Goal: Transaction & Acquisition: Purchase product/service

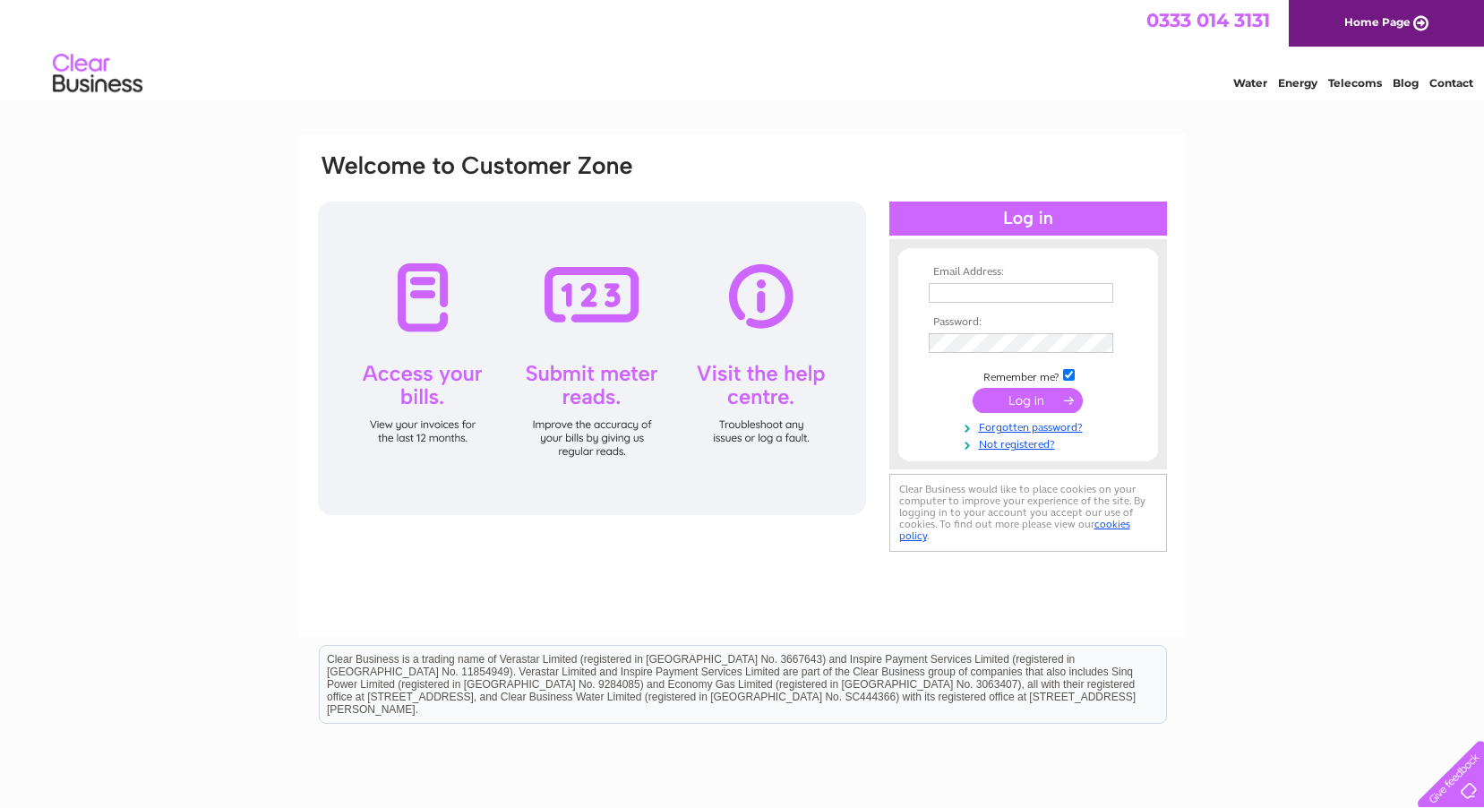
type input "tabitha.spiers@nkt.com"
click at [1010, 391] on input "submit" at bounding box center [1027, 400] width 110 height 25
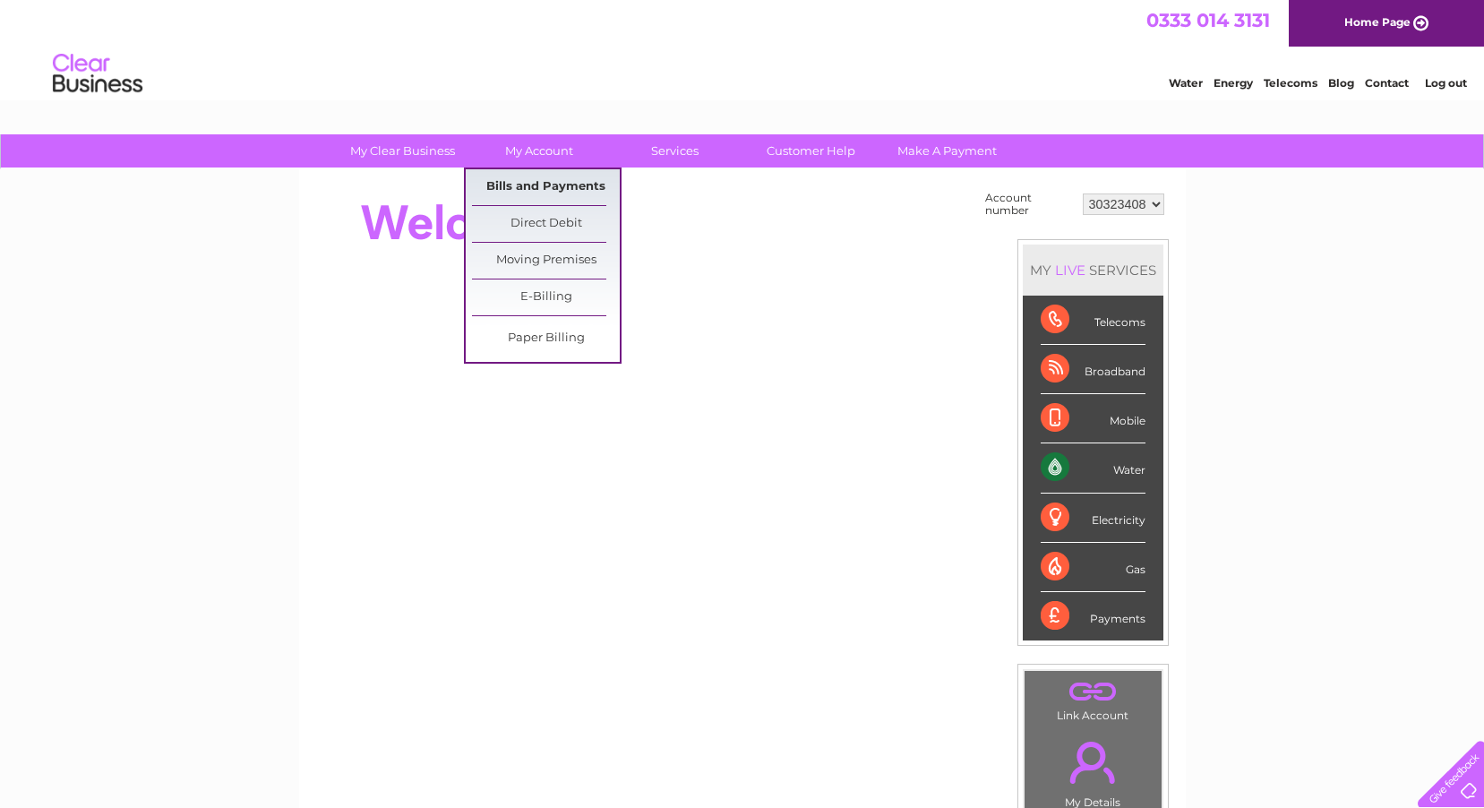
click at [554, 193] on link "Bills and Payments" at bounding box center [546, 187] width 148 height 36
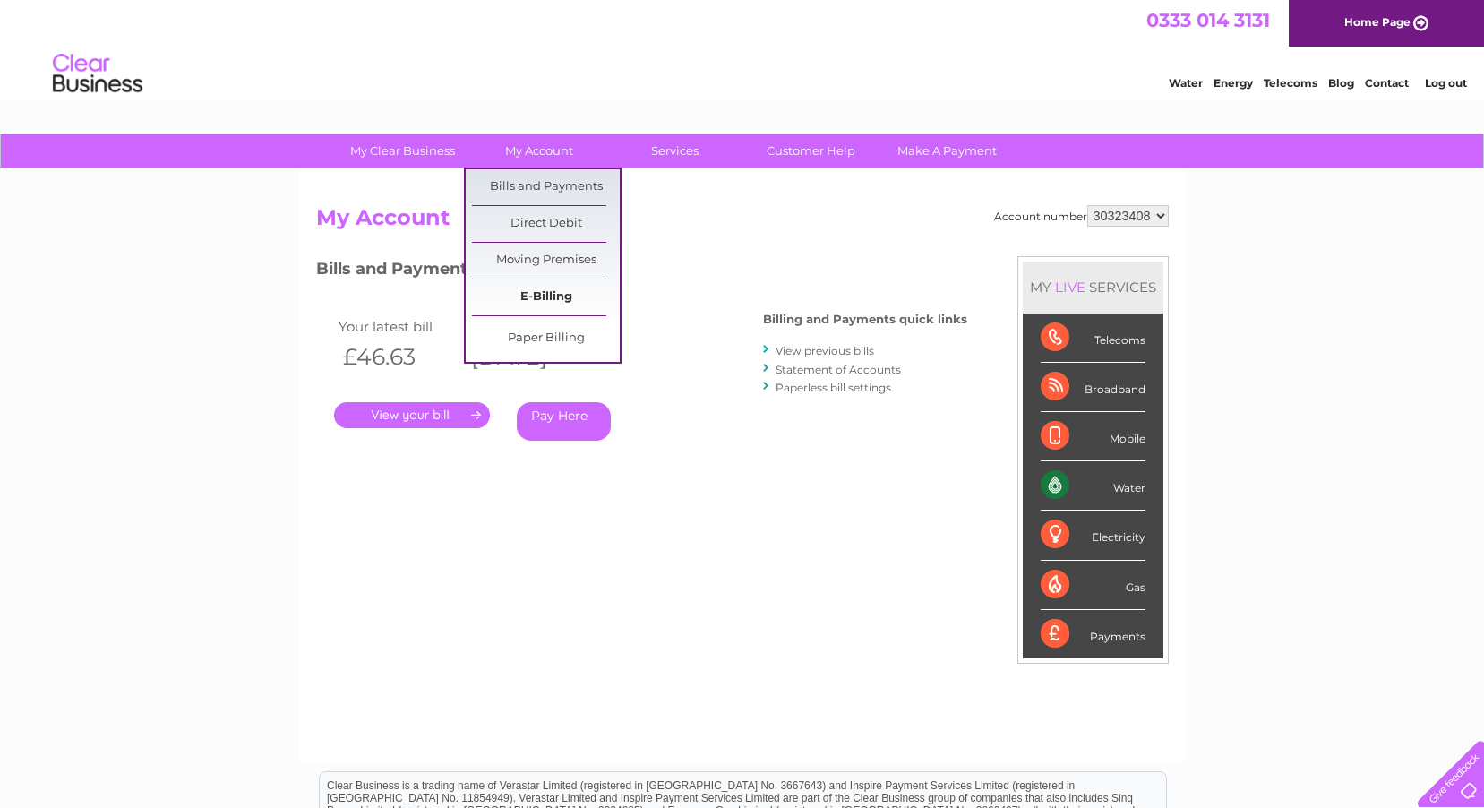
click at [529, 295] on link "E-Billing" at bounding box center [546, 297] width 148 height 36
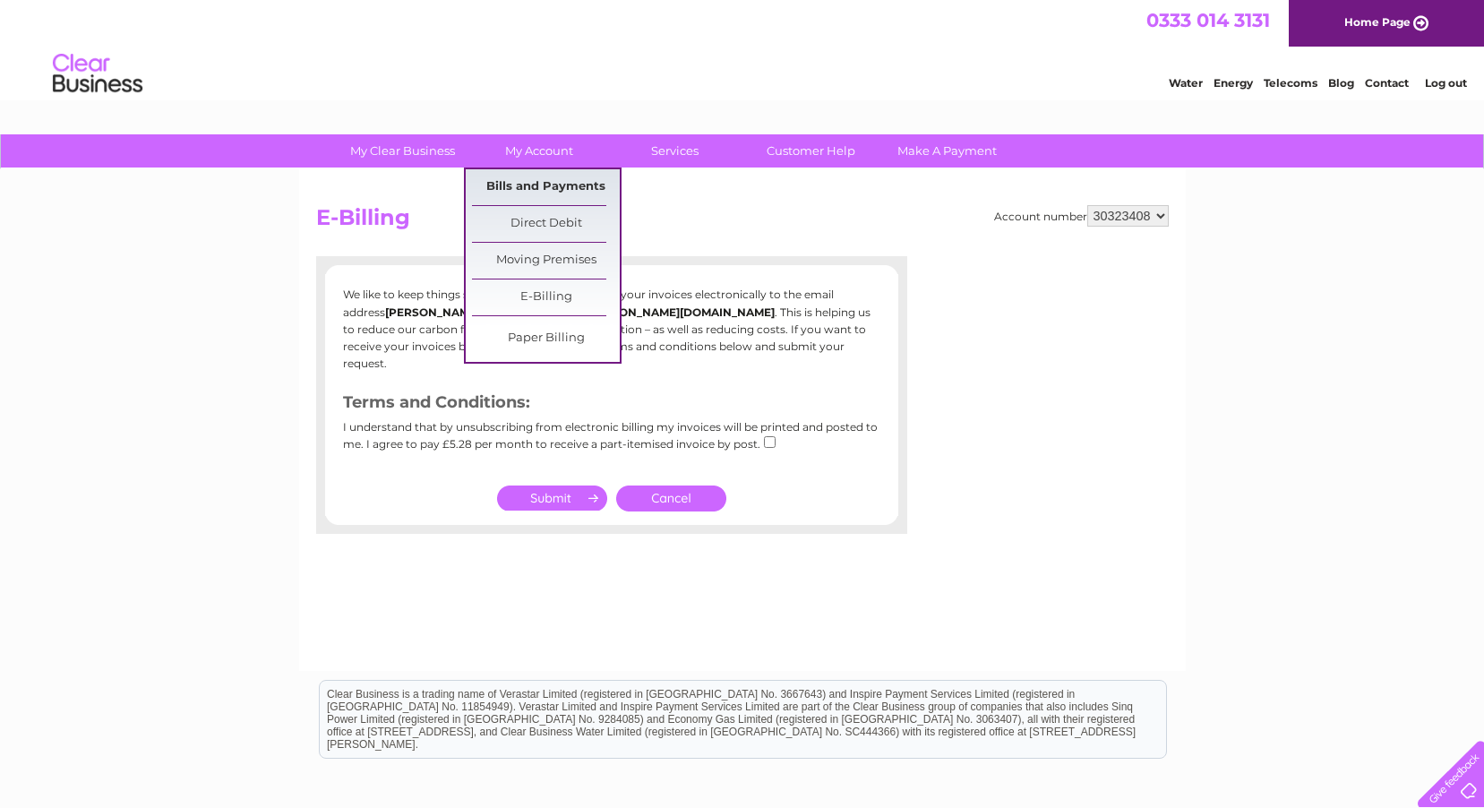
click at [542, 179] on link "Bills and Payments" at bounding box center [546, 187] width 148 height 36
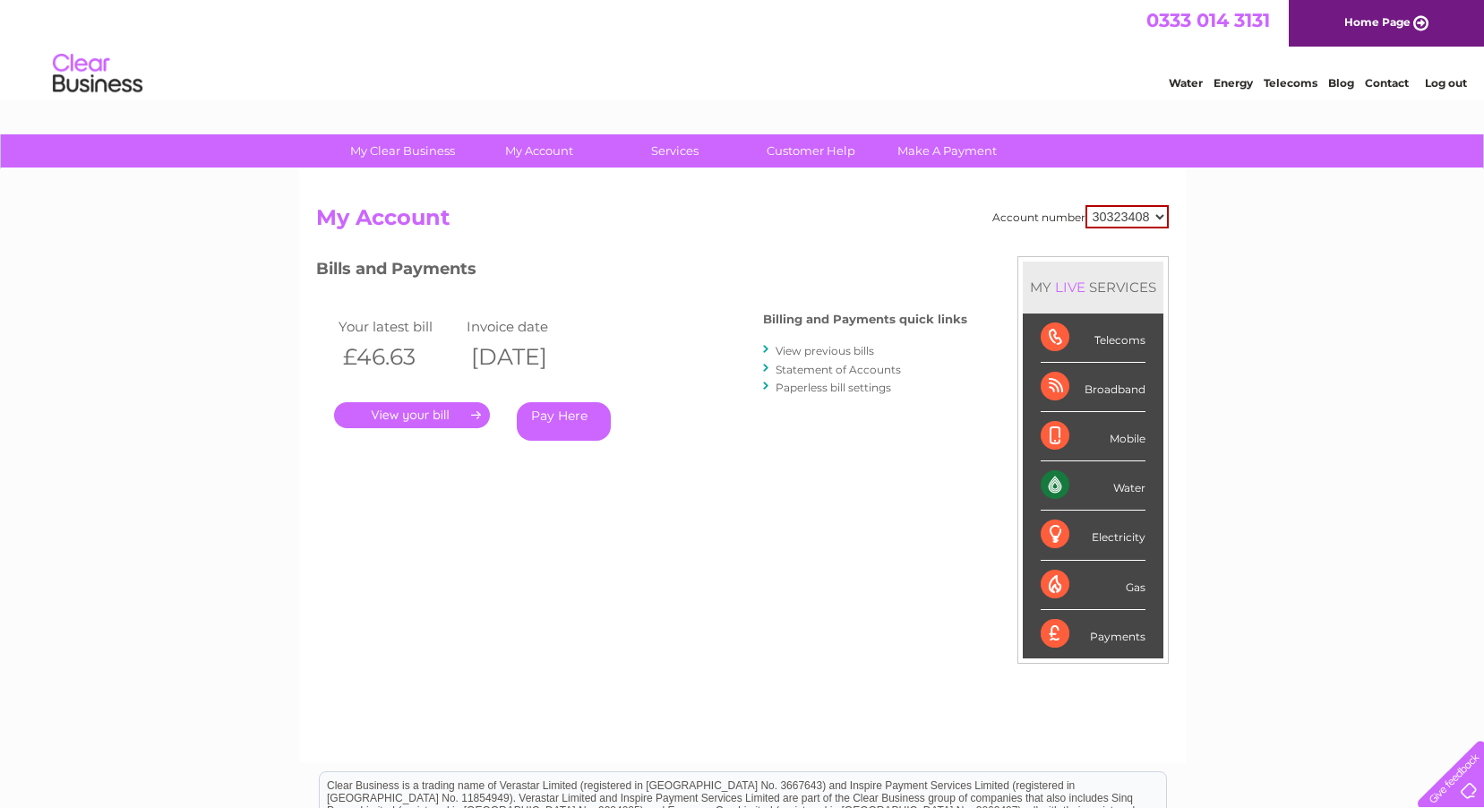
click at [572, 424] on link "Pay Here" at bounding box center [564, 421] width 94 height 39
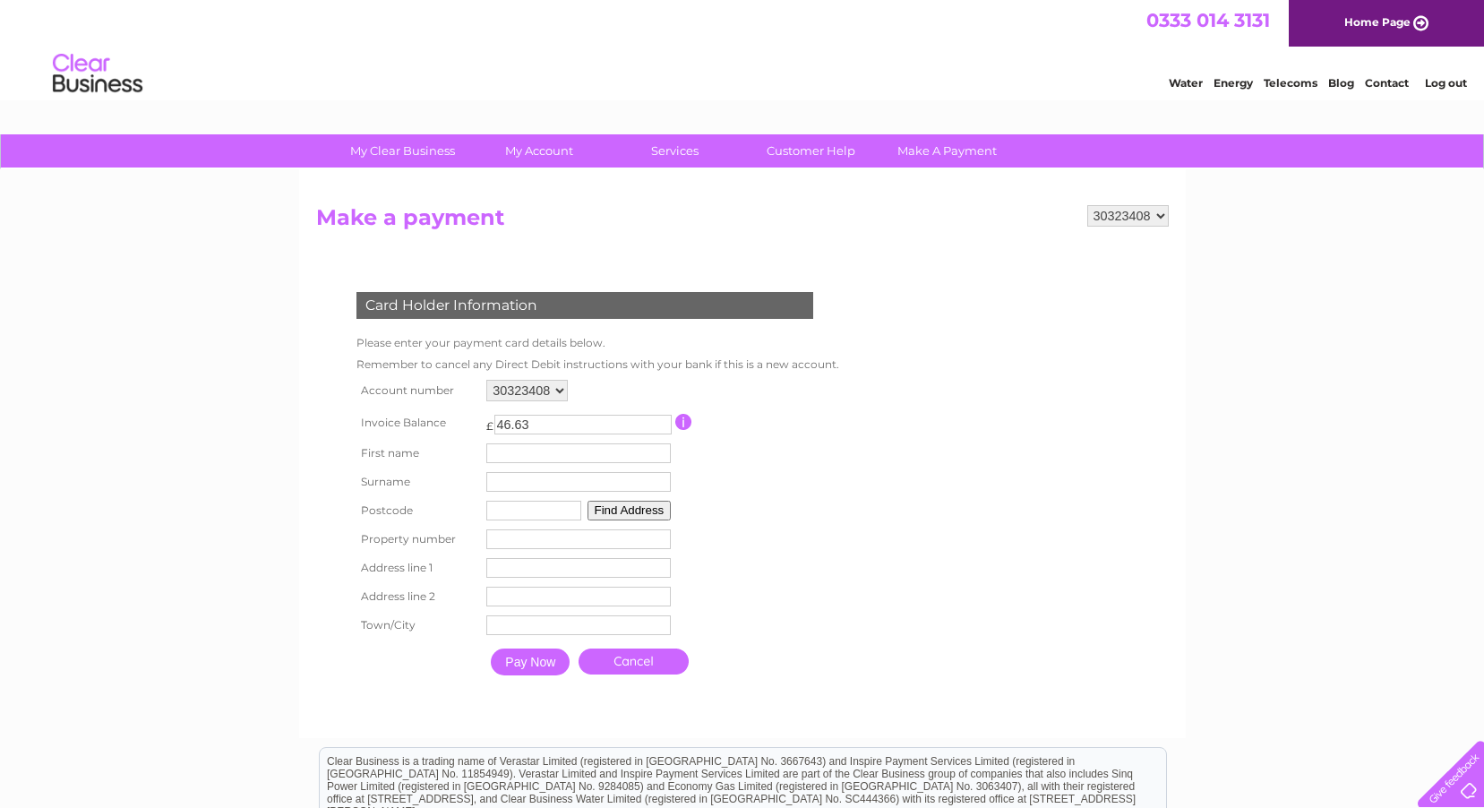
click at [567, 459] on input "text" at bounding box center [578, 453] width 184 height 20
type input "[PERSON_NAME]"
type input "dd82sp"
click at [656, 501] on button "Find Address" at bounding box center [629, 511] width 84 height 20
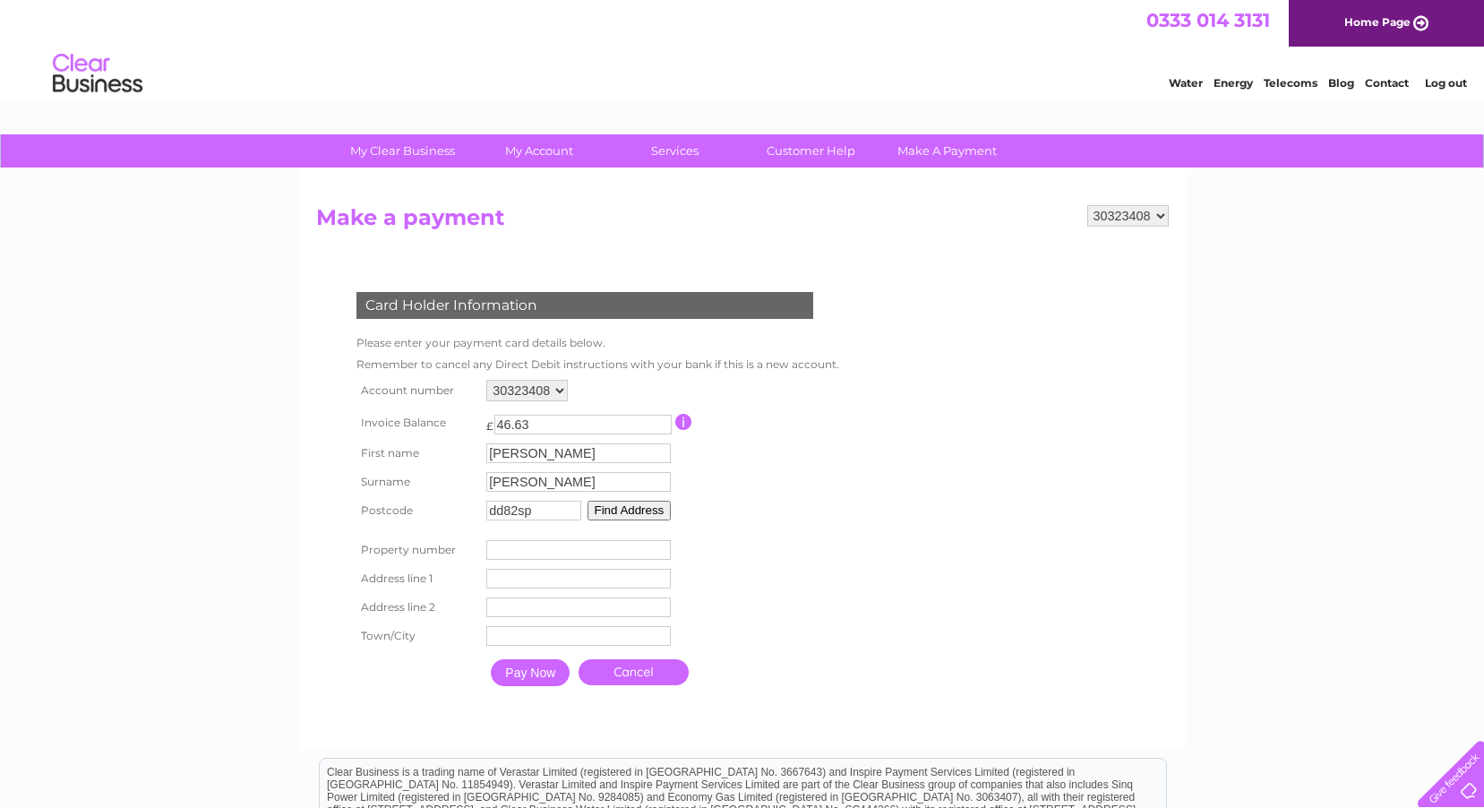
click at [613, 510] on button "Find Address" at bounding box center [629, 511] width 84 height 20
click at [565, 548] on input "number" at bounding box center [578, 550] width 184 height 20
click at [665, 547] on input "1" at bounding box center [578, 550] width 184 height 20
click at [648, 549] on input "1" at bounding box center [578, 550] width 184 height 20
click at [669, 549] on input "1" at bounding box center [578, 550] width 184 height 20
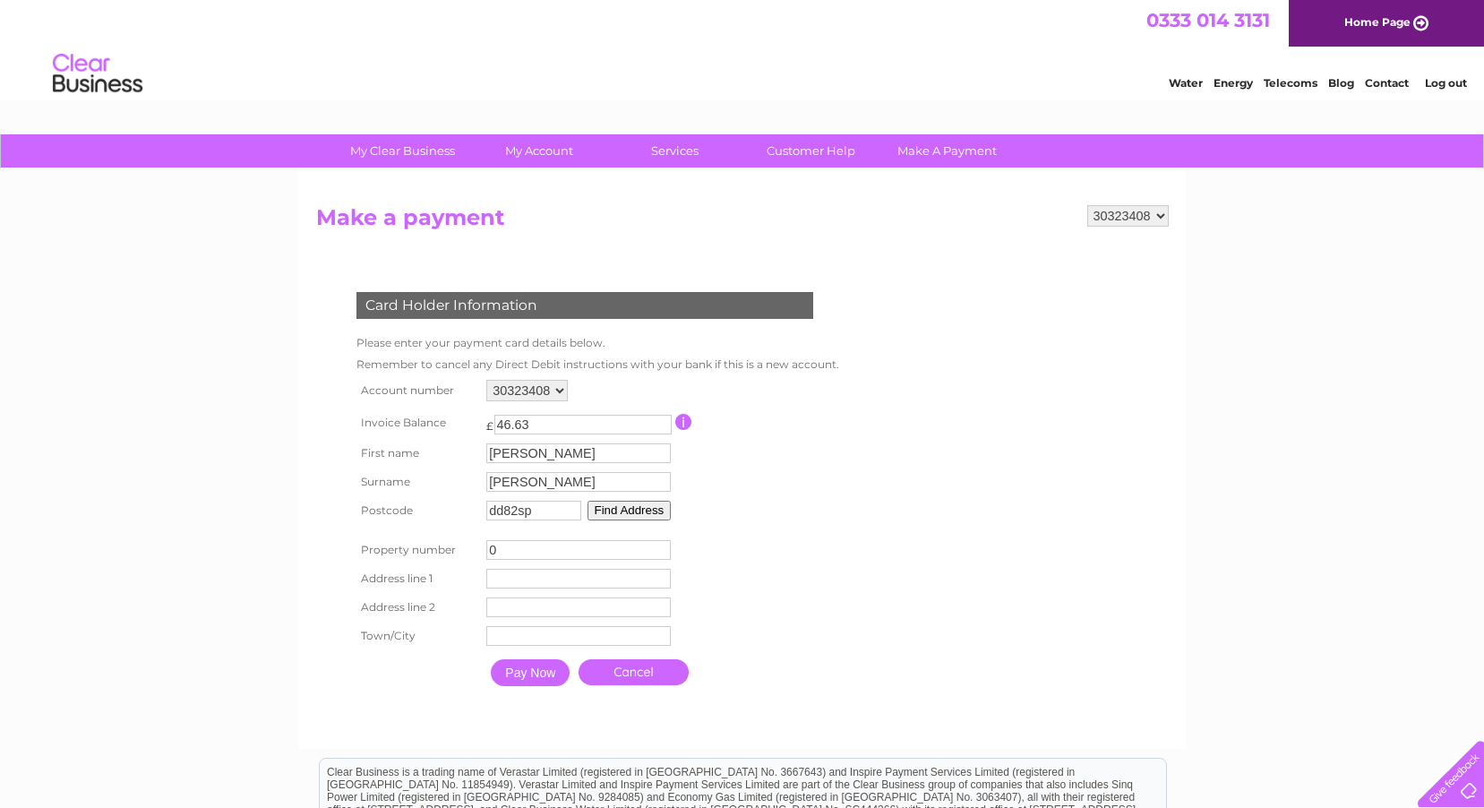
click at [656, 551] on input "0" at bounding box center [578, 550] width 184 height 20
type input "-1"
click at [660, 552] on input "-1" at bounding box center [578, 550] width 184 height 20
drag, startPoint x: 592, startPoint y: 548, endPoint x: 409, endPoint y: 553, distance: 182.8
click at [409, 553] on tr "Property number -1 Property Number" at bounding box center [594, 549] width 484 height 29
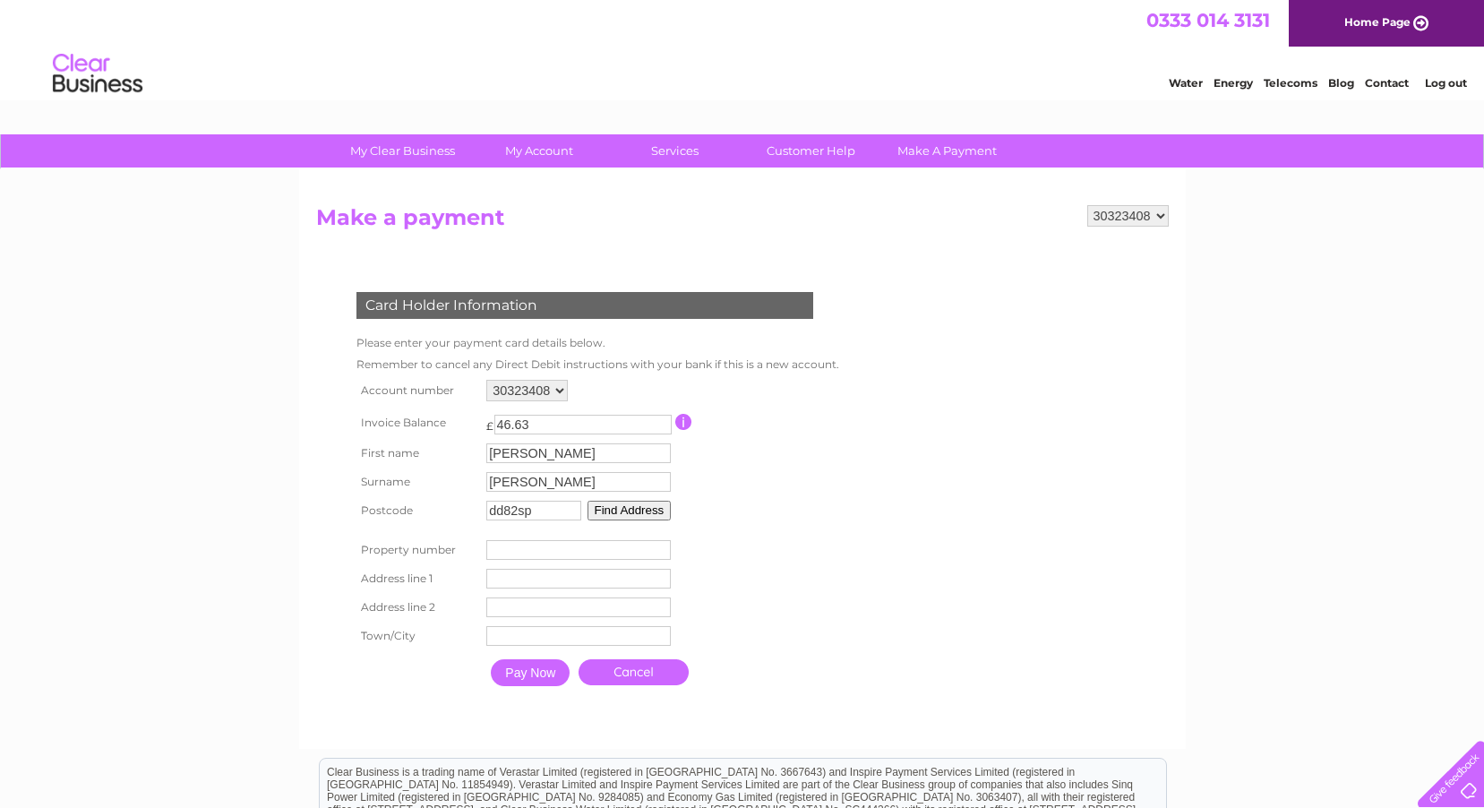
click at [518, 585] on input "text" at bounding box center [578, 579] width 184 height 20
type input "Idvies Syke"
type input "Idvies"
type input "Forfar"
click at [529, 676] on input "Pay Now" at bounding box center [530, 672] width 79 height 27
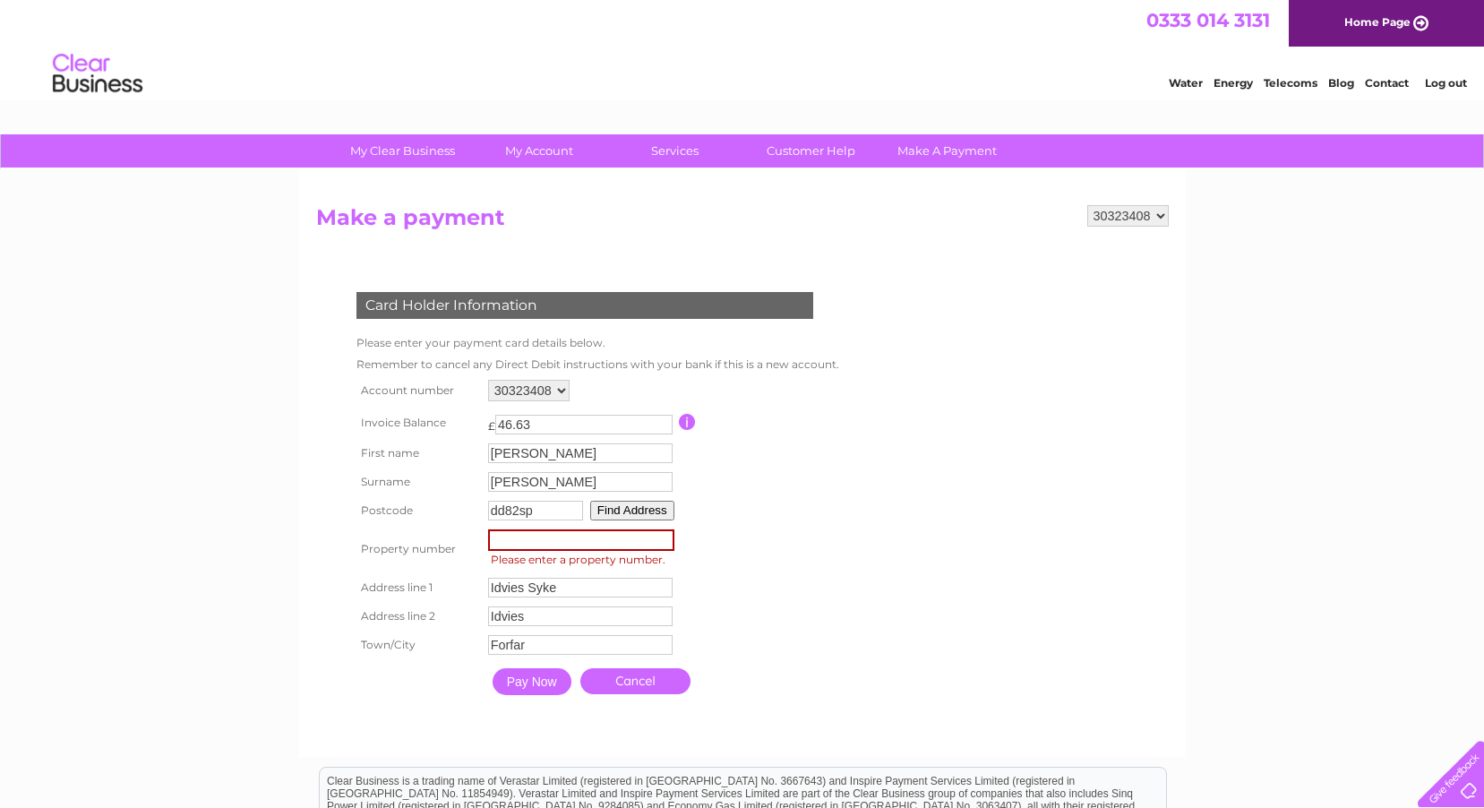
click at [541, 541] on input "number" at bounding box center [581, 539] width 186 height 21
click at [511, 506] on input "dd82sp" at bounding box center [535, 511] width 95 height 20
type input "dd8 2sp"
click at [631, 519] on button "Find Address" at bounding box center [632, 511] width 84 height 20
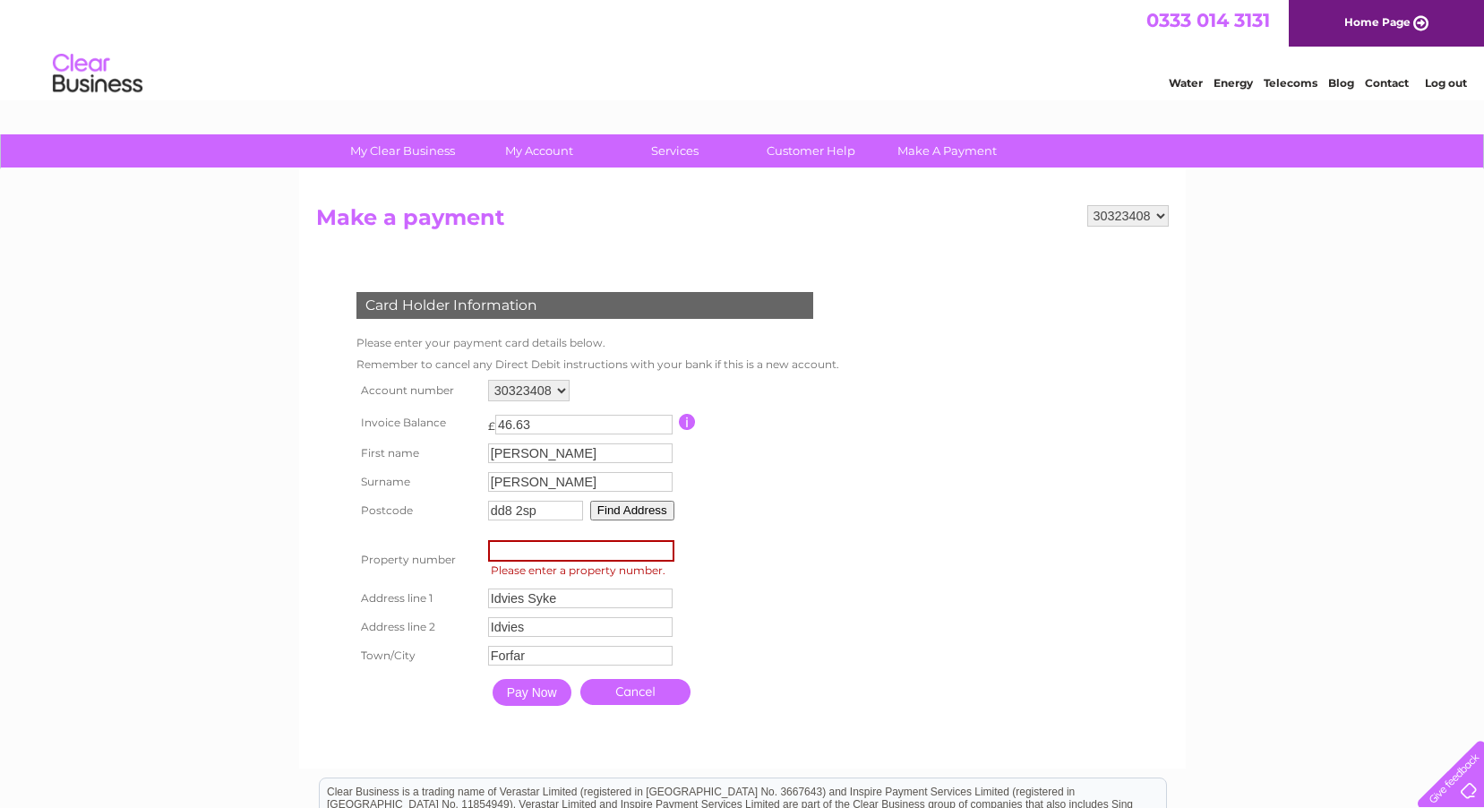
click at [588, 550] on input "number" at bounding box center [581, 550] width 186 height 21
click at [664, 560] on input "number" at bounding box center [581, 550] width 186 height 21
click at [662, 548] on input "1" at bounding box center [581, 550] width 186 height 21
click at [662, 548] on input "2" at bounding box center [581, 550] width 186 height 21
type input "1"
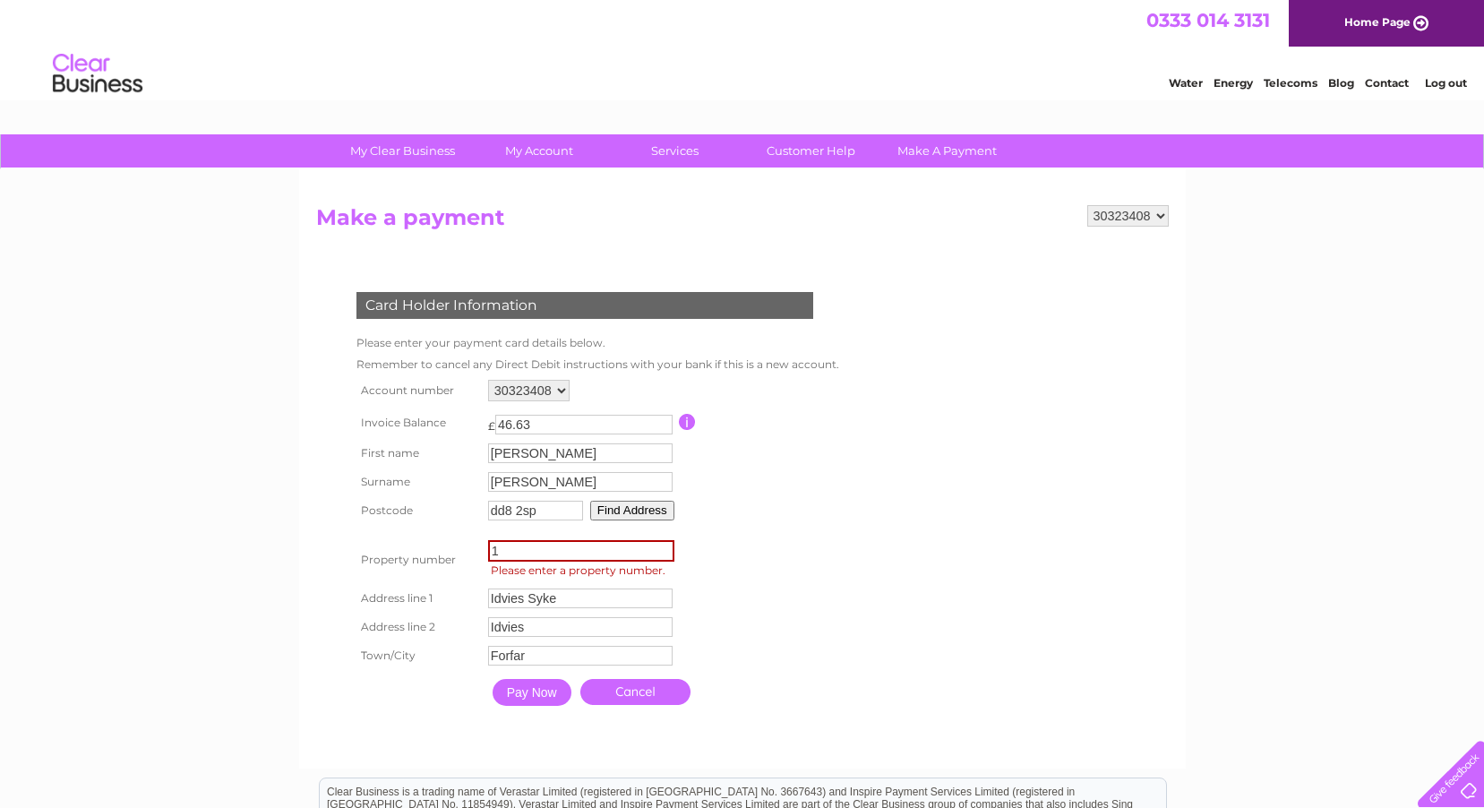
click at [662, 555] on input "1" at bounding box center [581, 550] width 186 height 21
click at [533, 696] on input "Pay Now" at bounding box center [530, 690] width 79 height 27
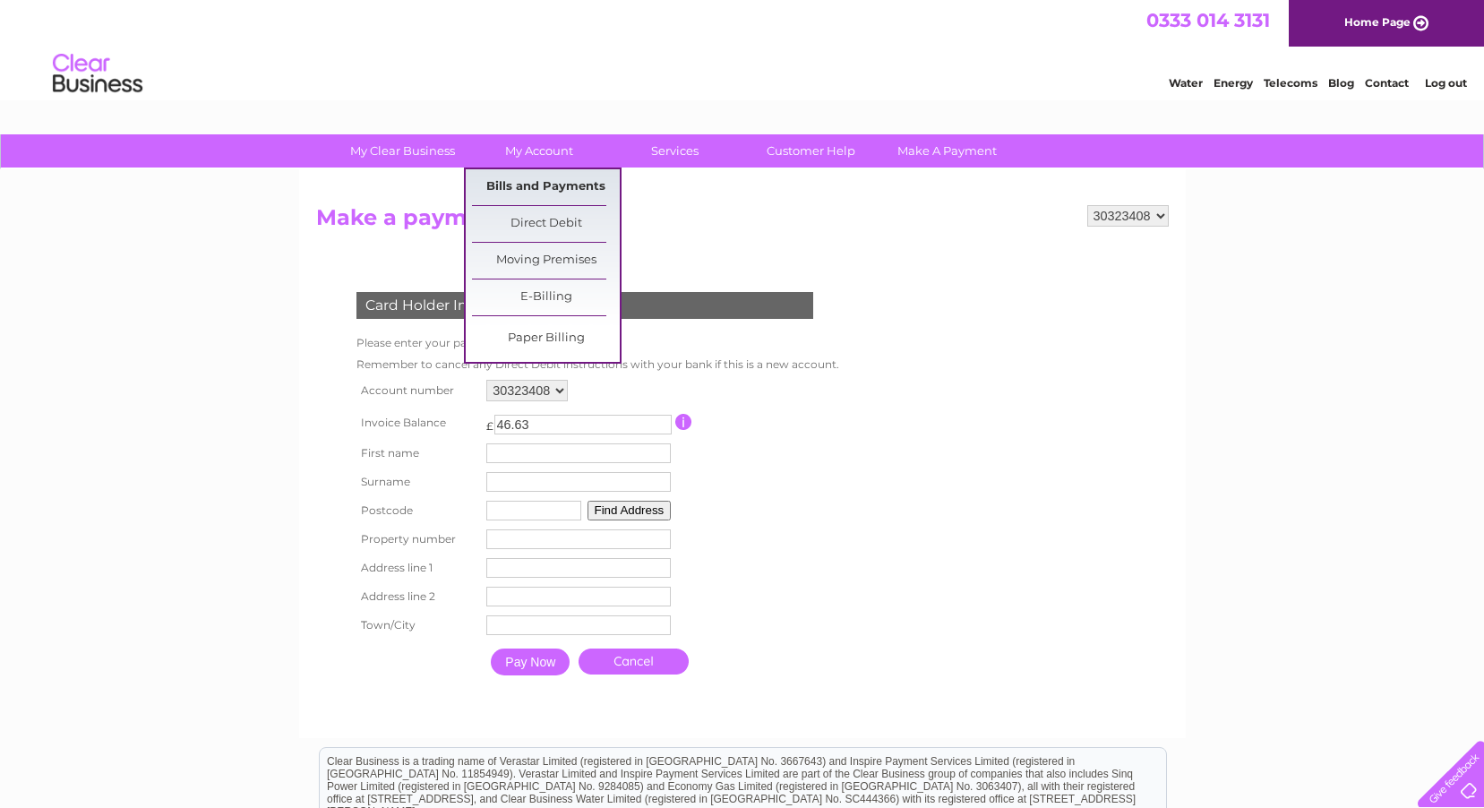
click at [529, 184] on link "Bills and Payments" at bounding box center [546, 187] width 148 height 36
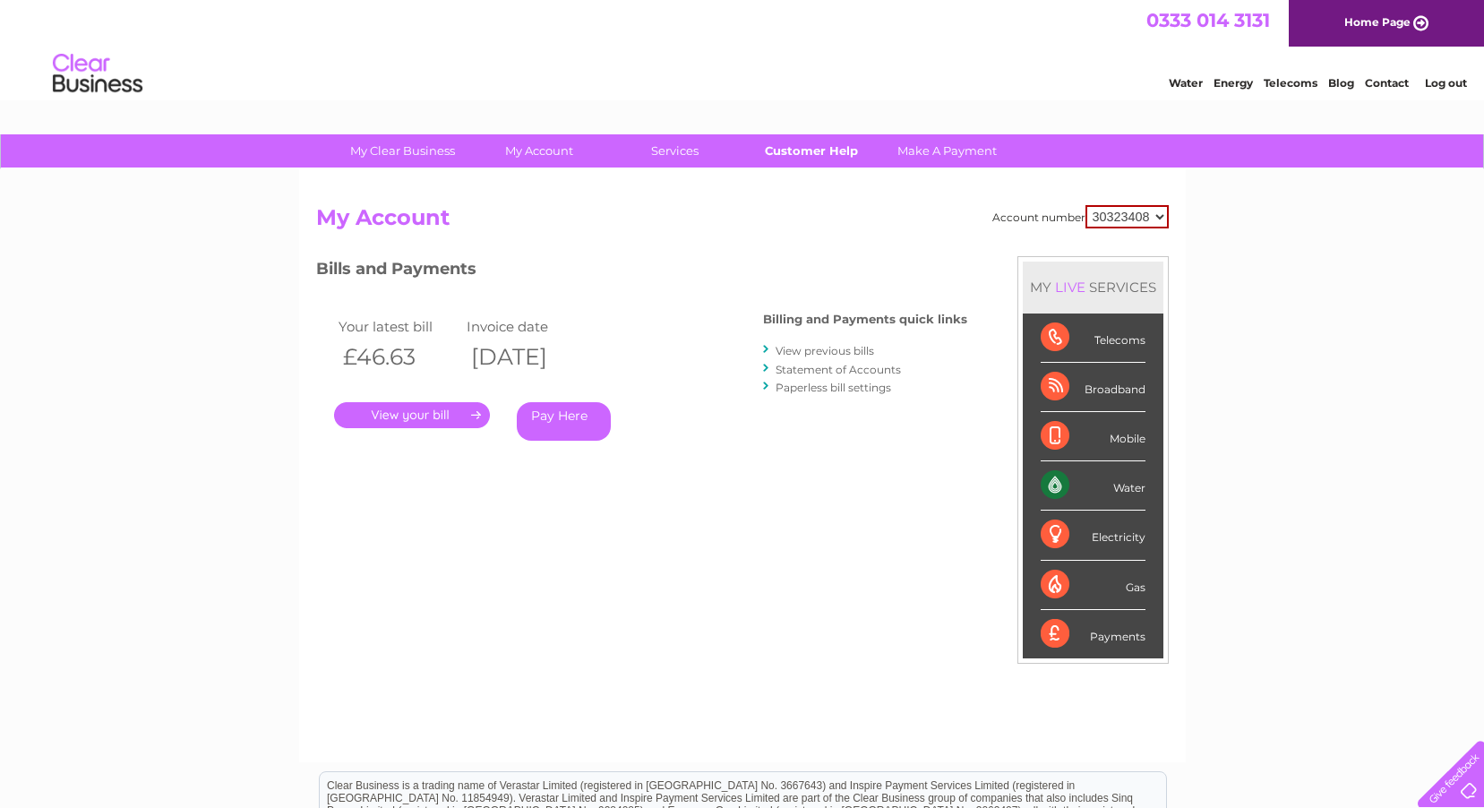
click at [787, 147] on link "Customer Help" at bounding box center [811, 150] width 148 height 33
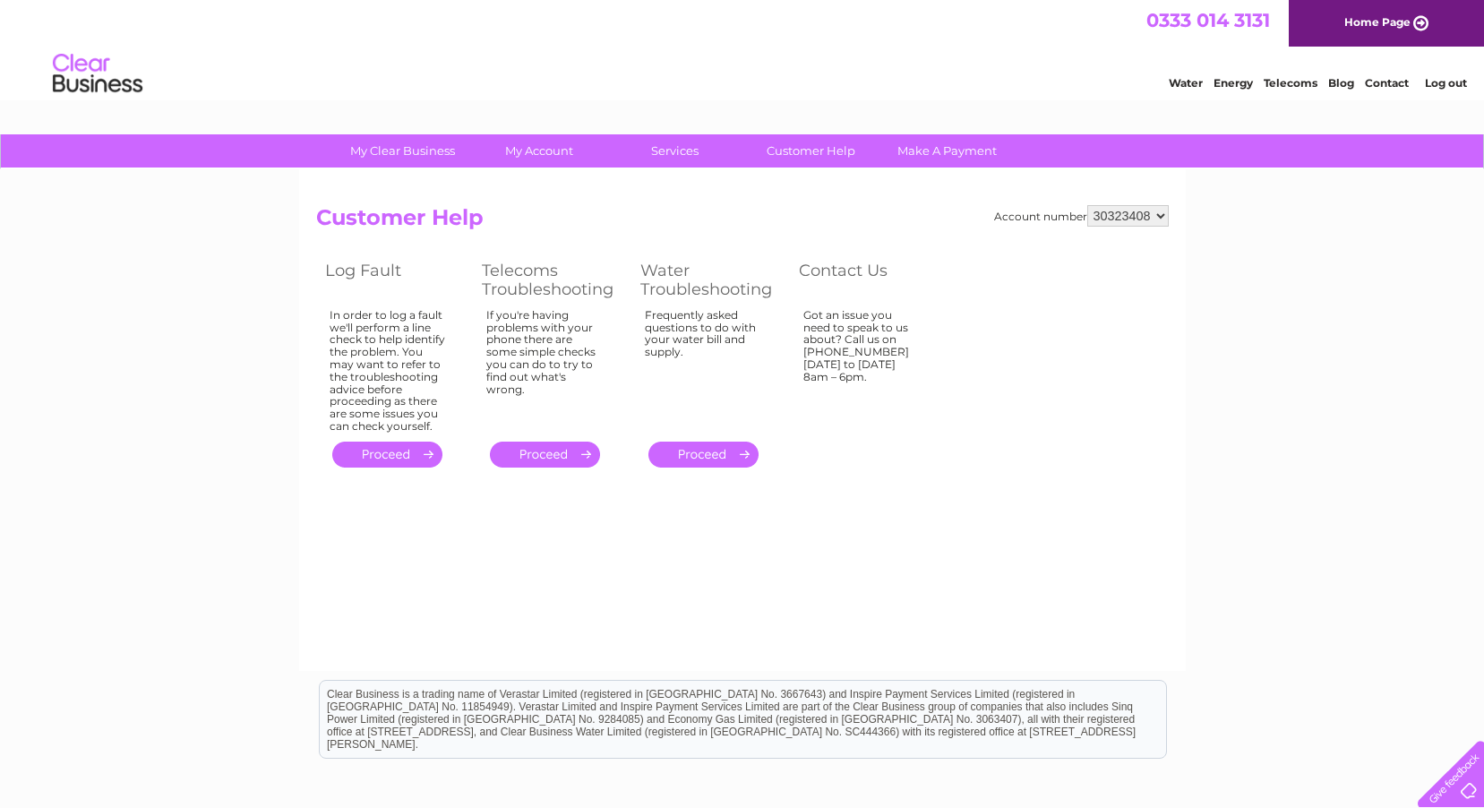
click at [1388, 77] on link "Contact" at bounding box center [1387, 82] width 44 height 13
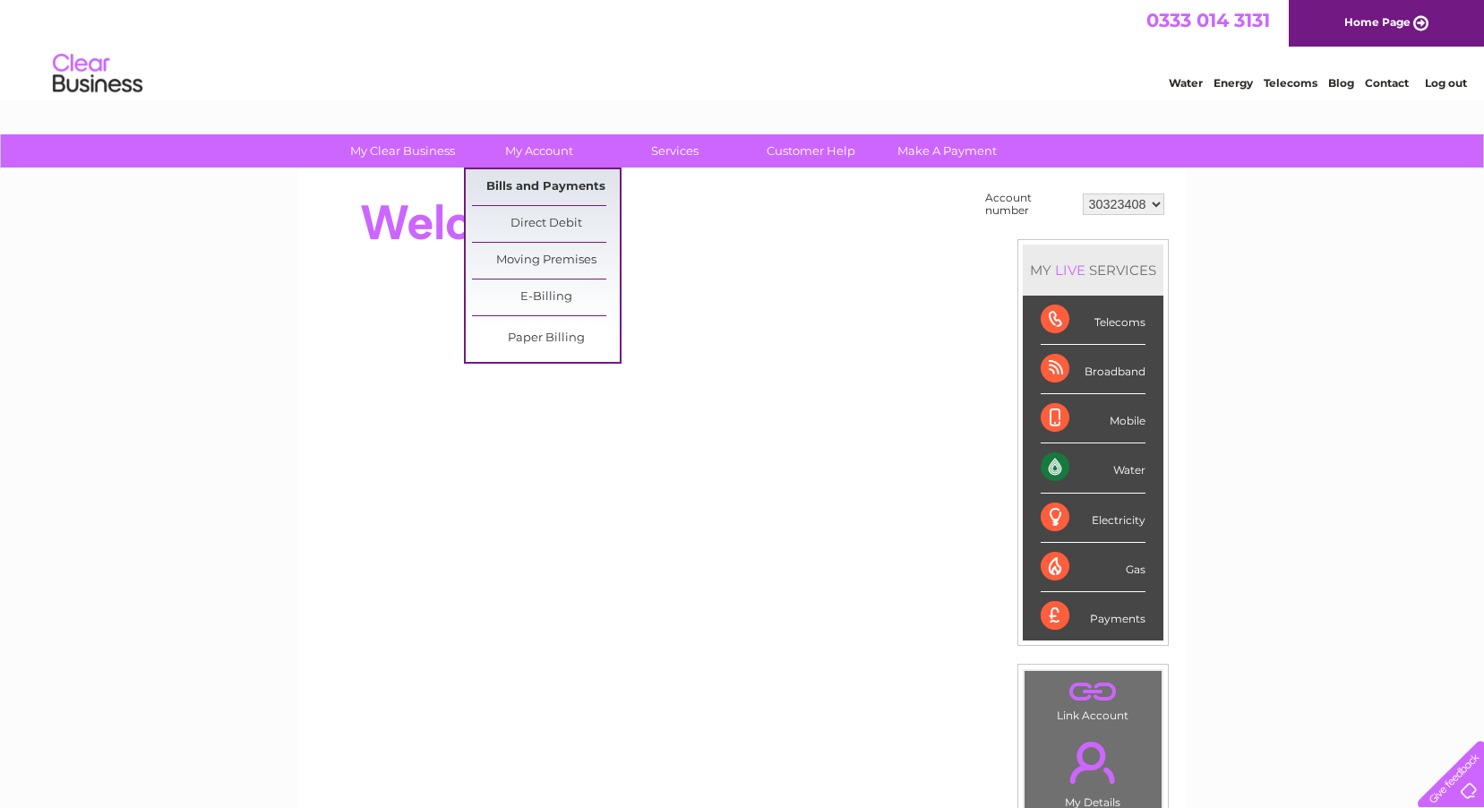
click at [540, 191] on link "Bills and Payments" at bounding box center [546, 187] width 148 height 36
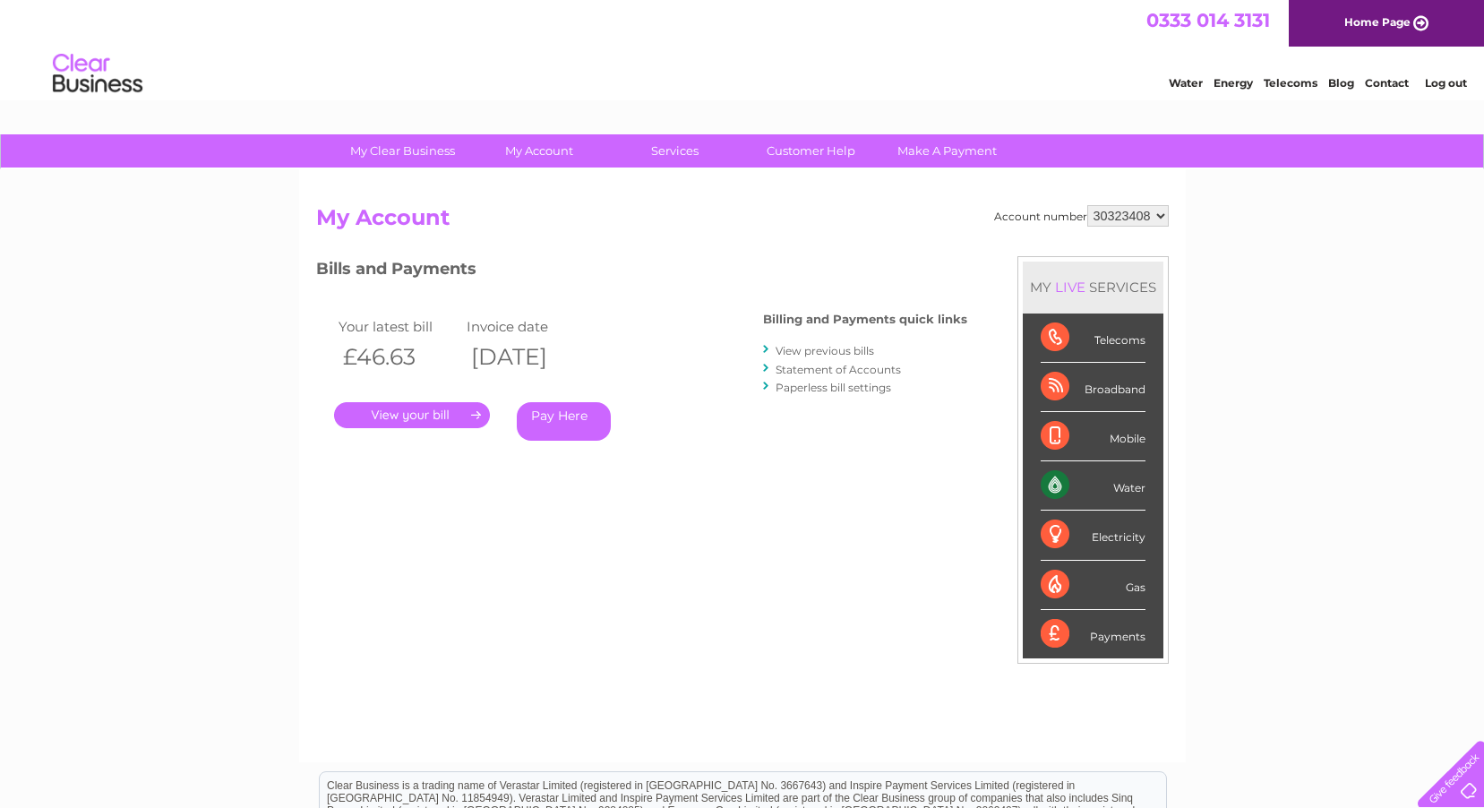
click at [587, 425] on link "Pay Here" at bounding box center [564, 421] width 94 height 39
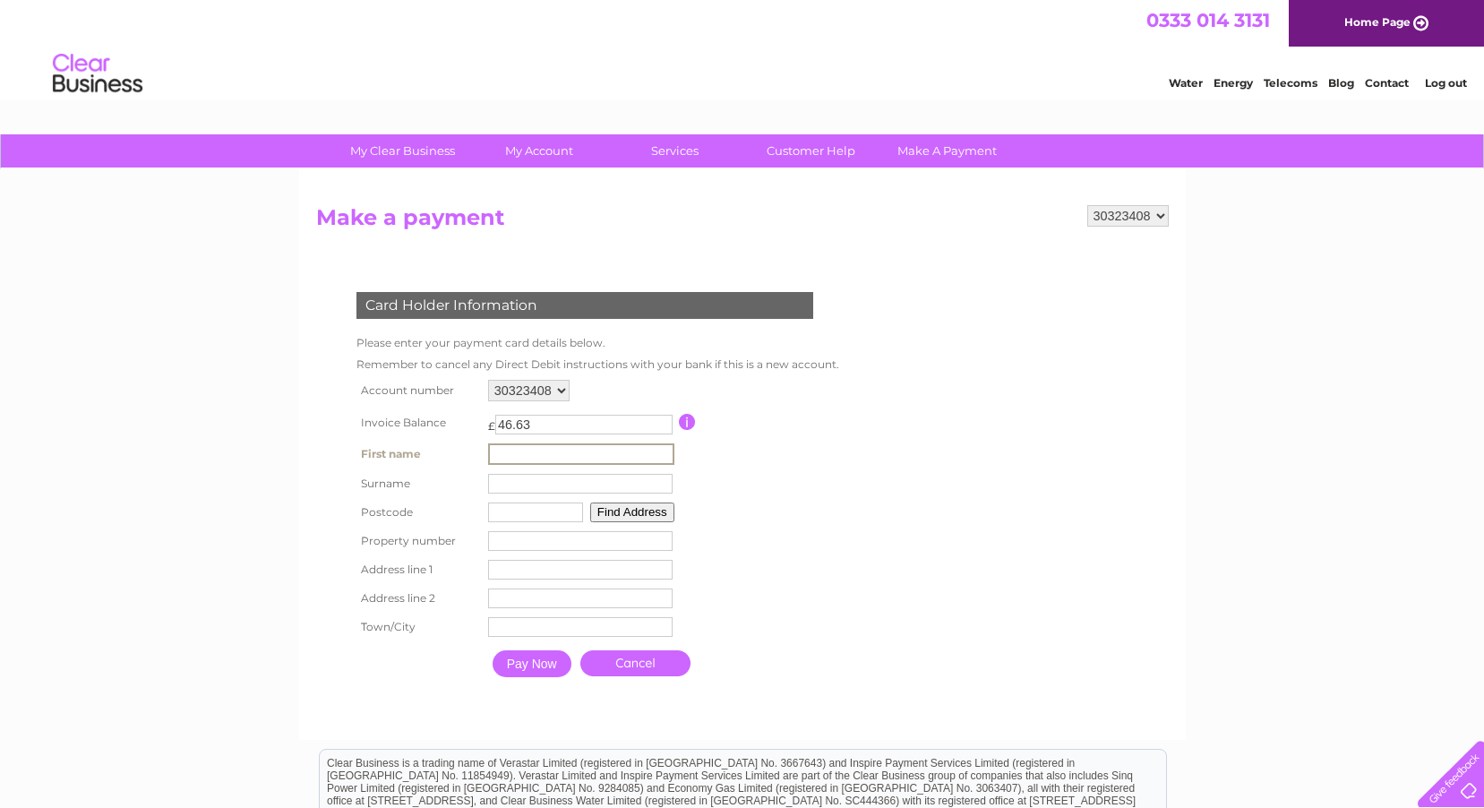
click at [542, 441] on td "First name" at bounding box center [581, 454] width 195 height 30
type input "[PERSON_NAME]"
type input "spiers"
type input "dd82sp"
click at [601, 510] on button "Find Address" at bounding box center [629, 511] width 84 height 20
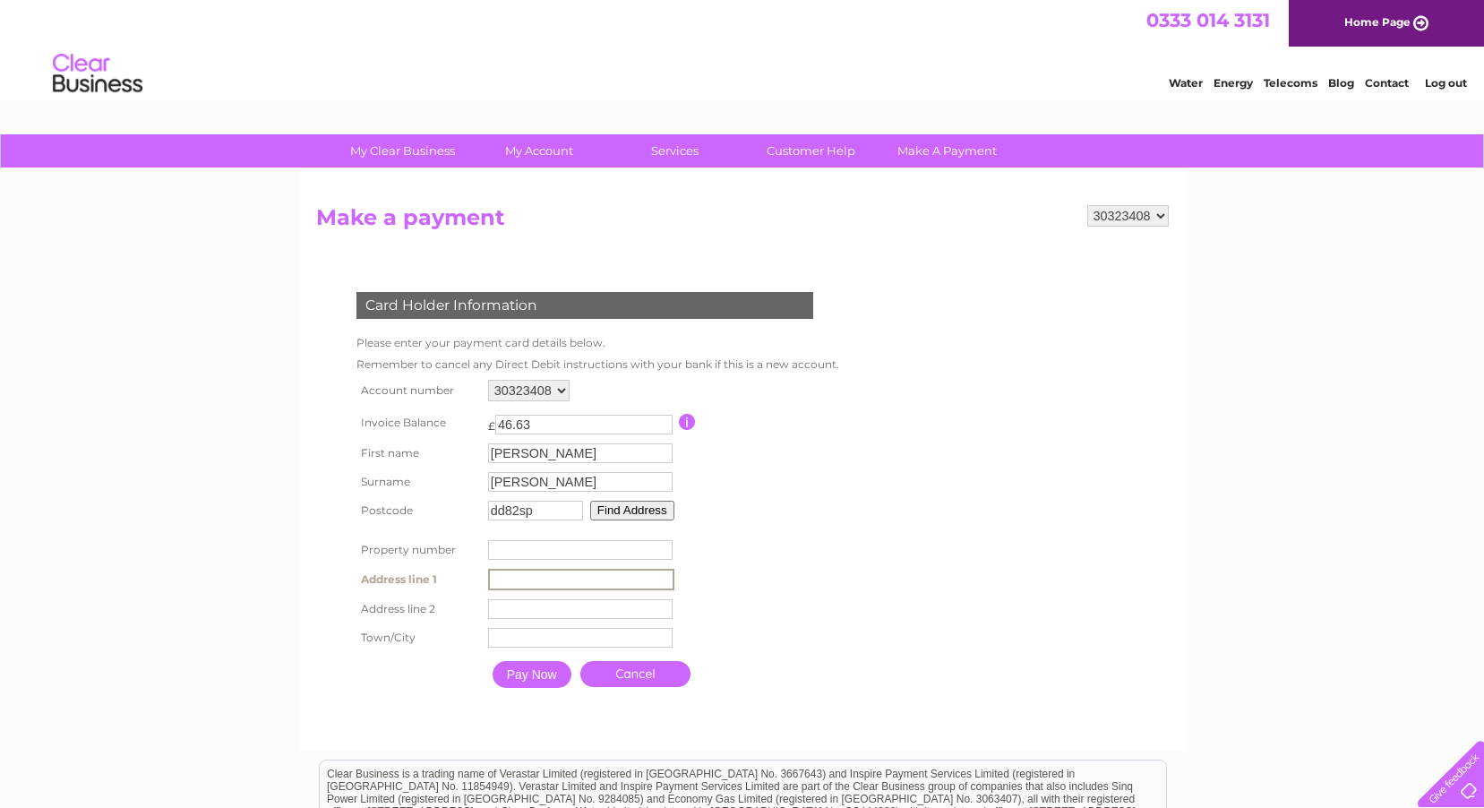
click at [501, 580] on input "text" at bounding box center [581, 579] width 186 height 21
type input "idvies syke"
type input "idvies"
type input "forfar"
click at [515, 558] on input "number" at bounding box center [578, 550] width 184 height 20
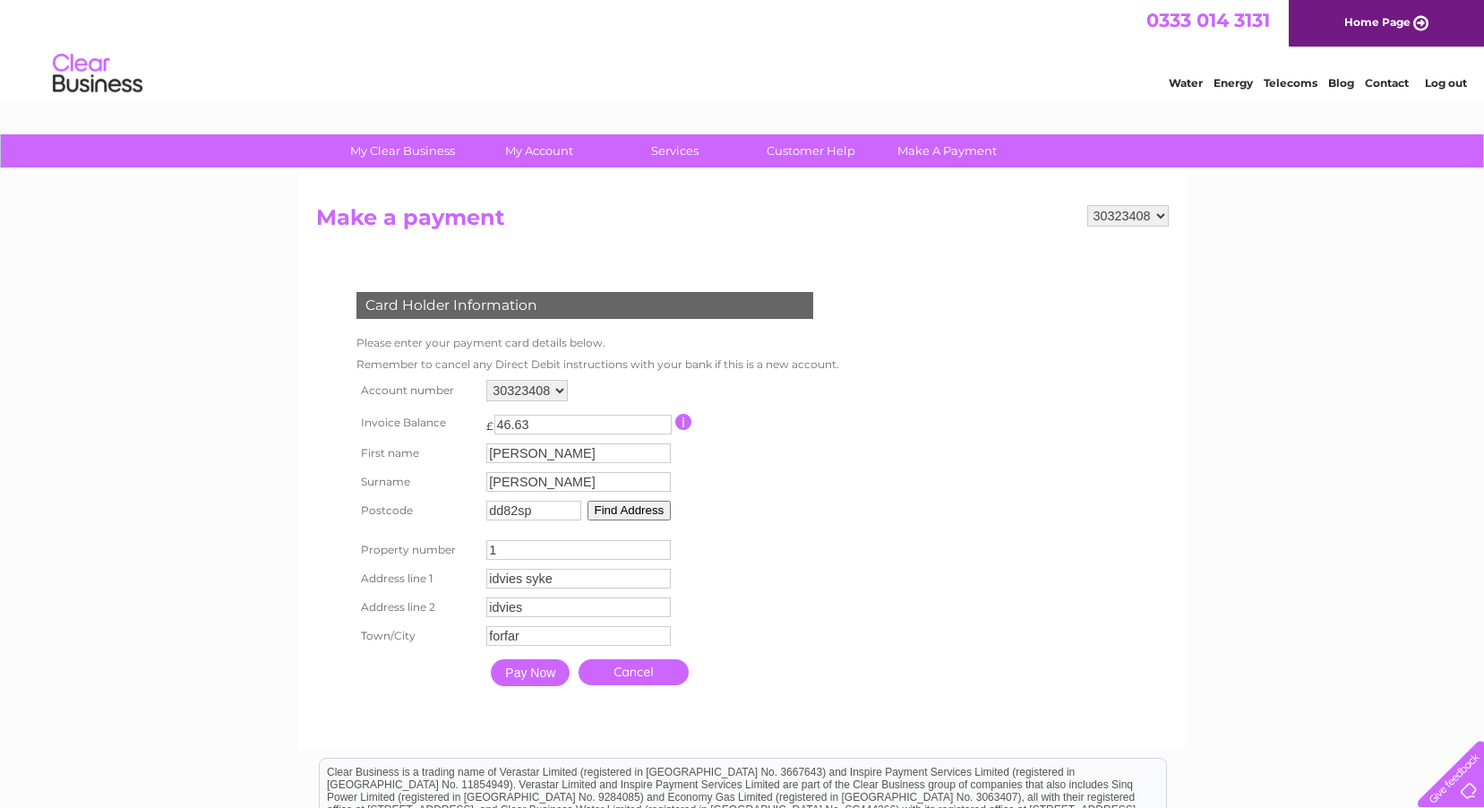
type input "1"
click at [558, 665] on input "Pay Now" at bounding box center [530, 672] width 79 height 27
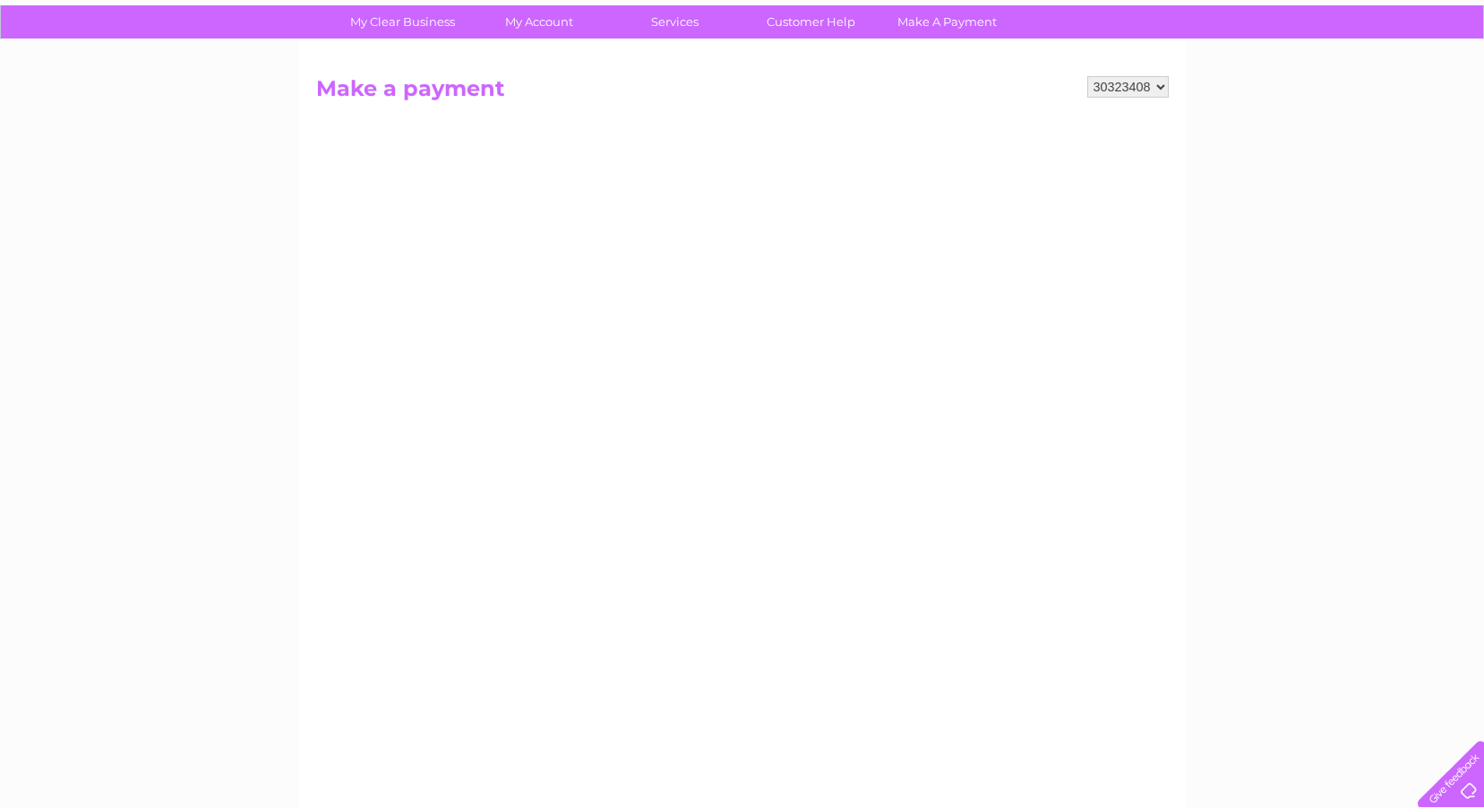
scroll to position [90, 0]
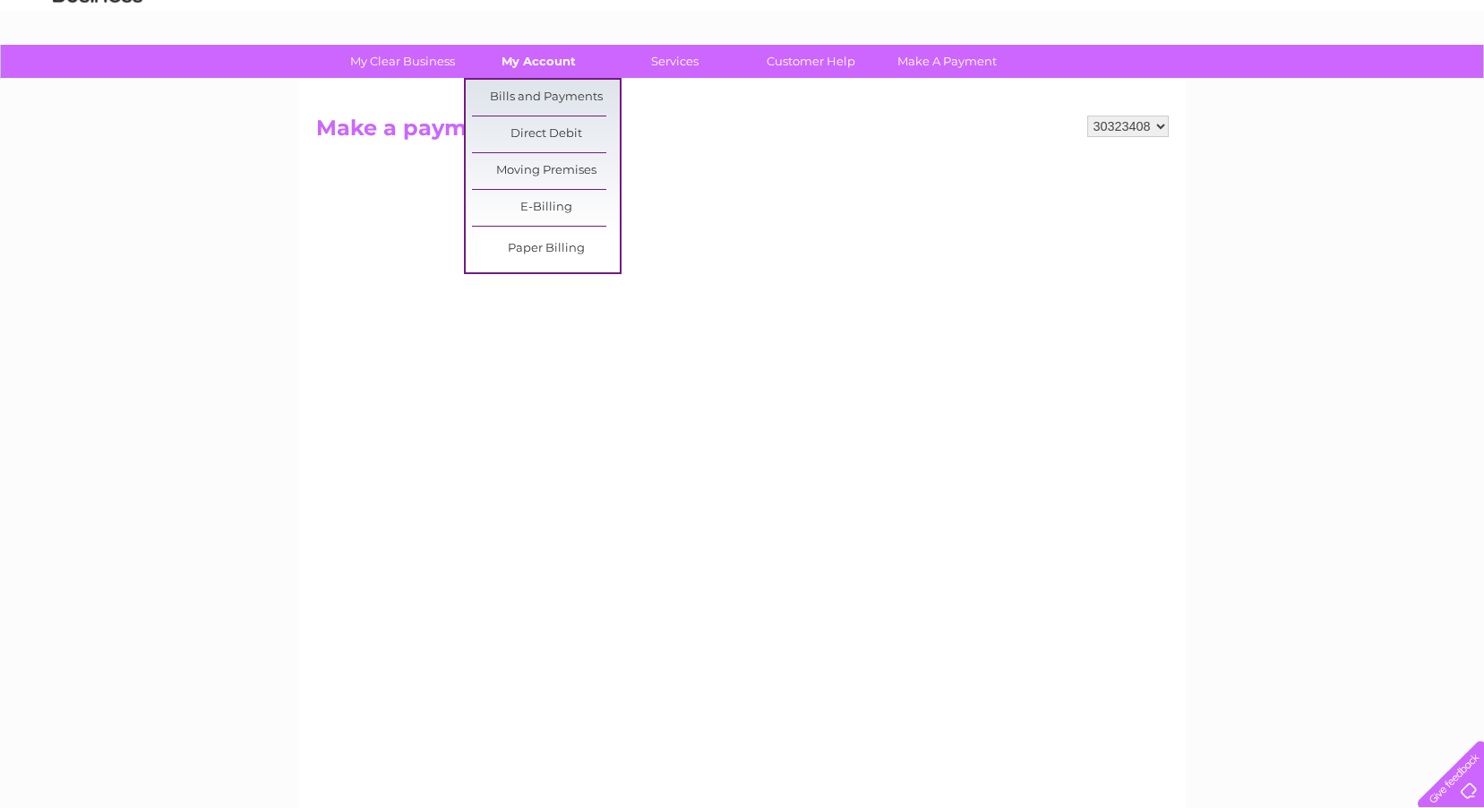
click at [533, 73] on link "My Account" at bounding box center [539, 61] width 148 height 33
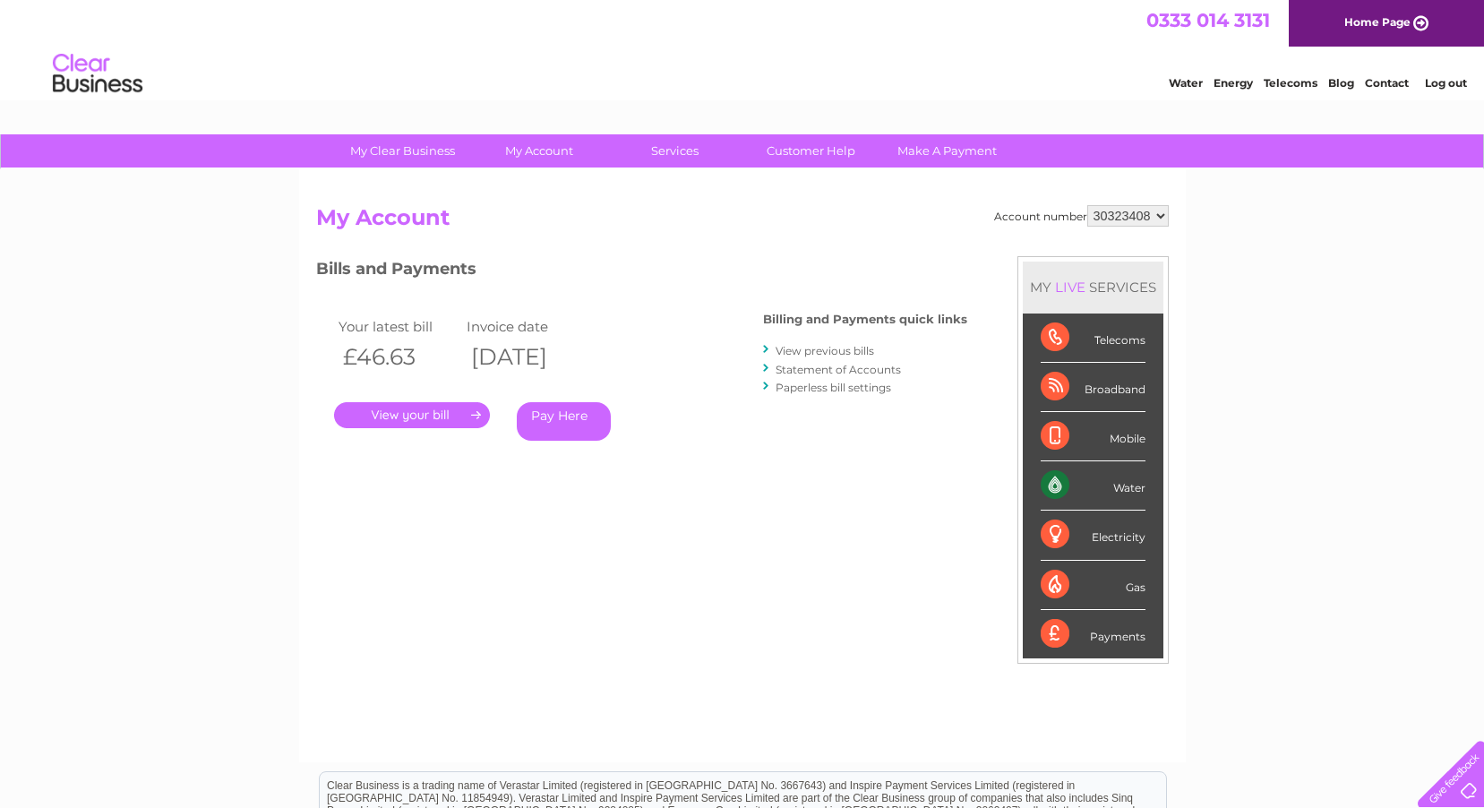
click at [449, 409] on link "." at bounding box center [412, 415] width 156 height 26
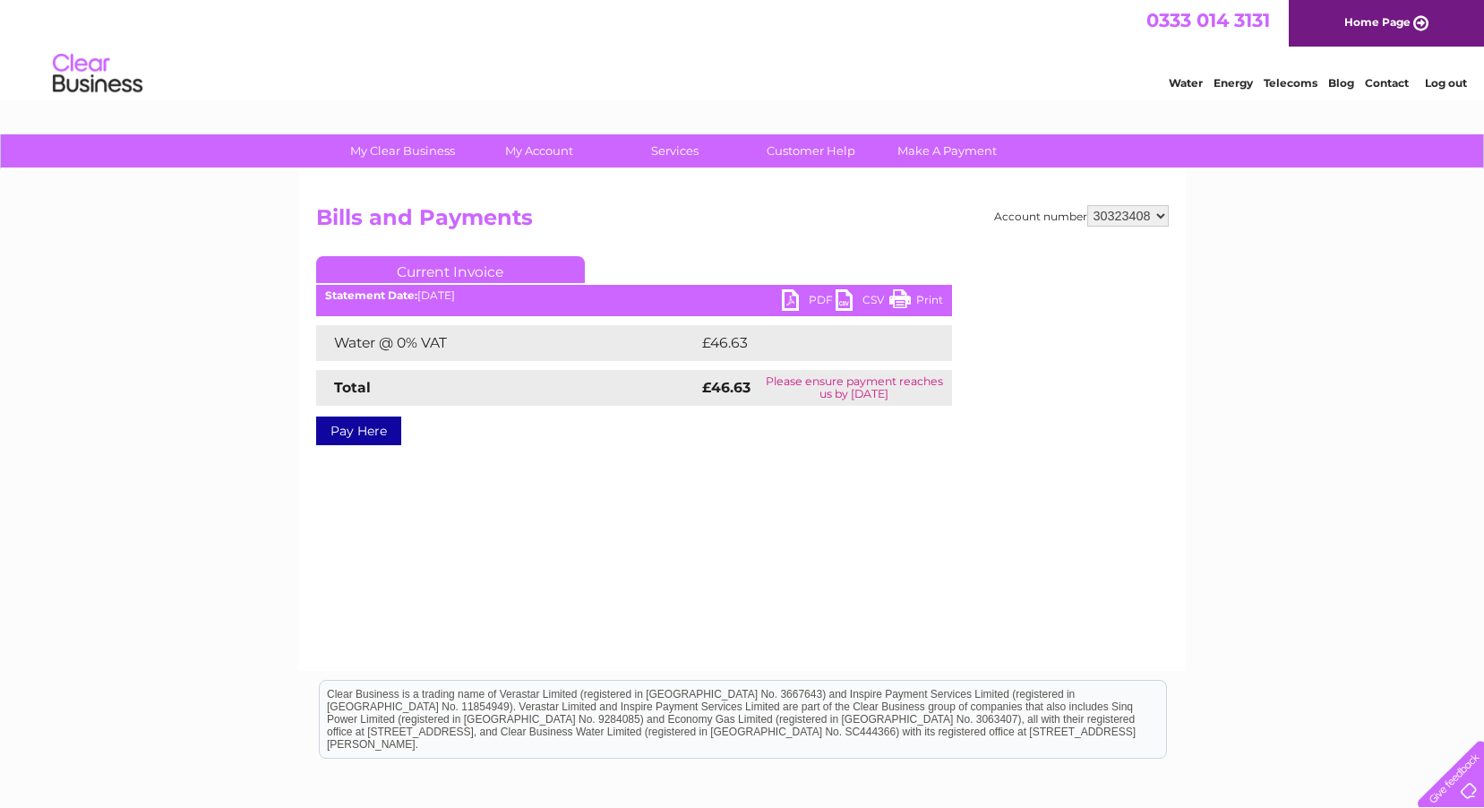
click at [792, 289] on ul "Current Invoice" at bounding box center [634, 272] width 636 height 33
click at [795, 301] on link "PDF" at bounding box center [809, 302] width 54 height 26
click at [811, 293] on link "PDF" at bounding box center [809, 302] width 54 height 26
click at [797, 302] on link "PDF" at bounding box center [809, 302] width 54 height 26
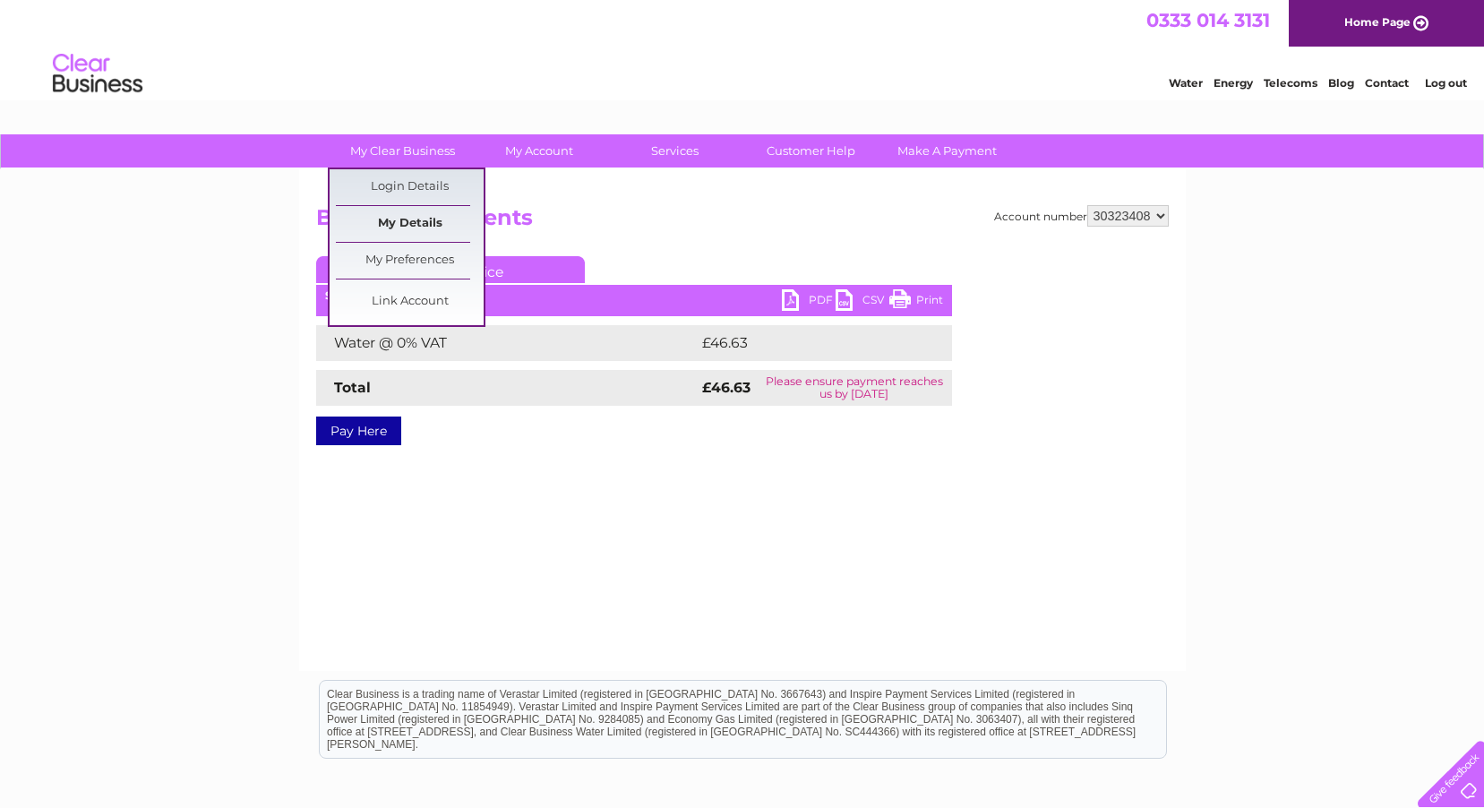
click at [409, 210] on link "My Details" at bounding box center [410, 224] width 148 height 36
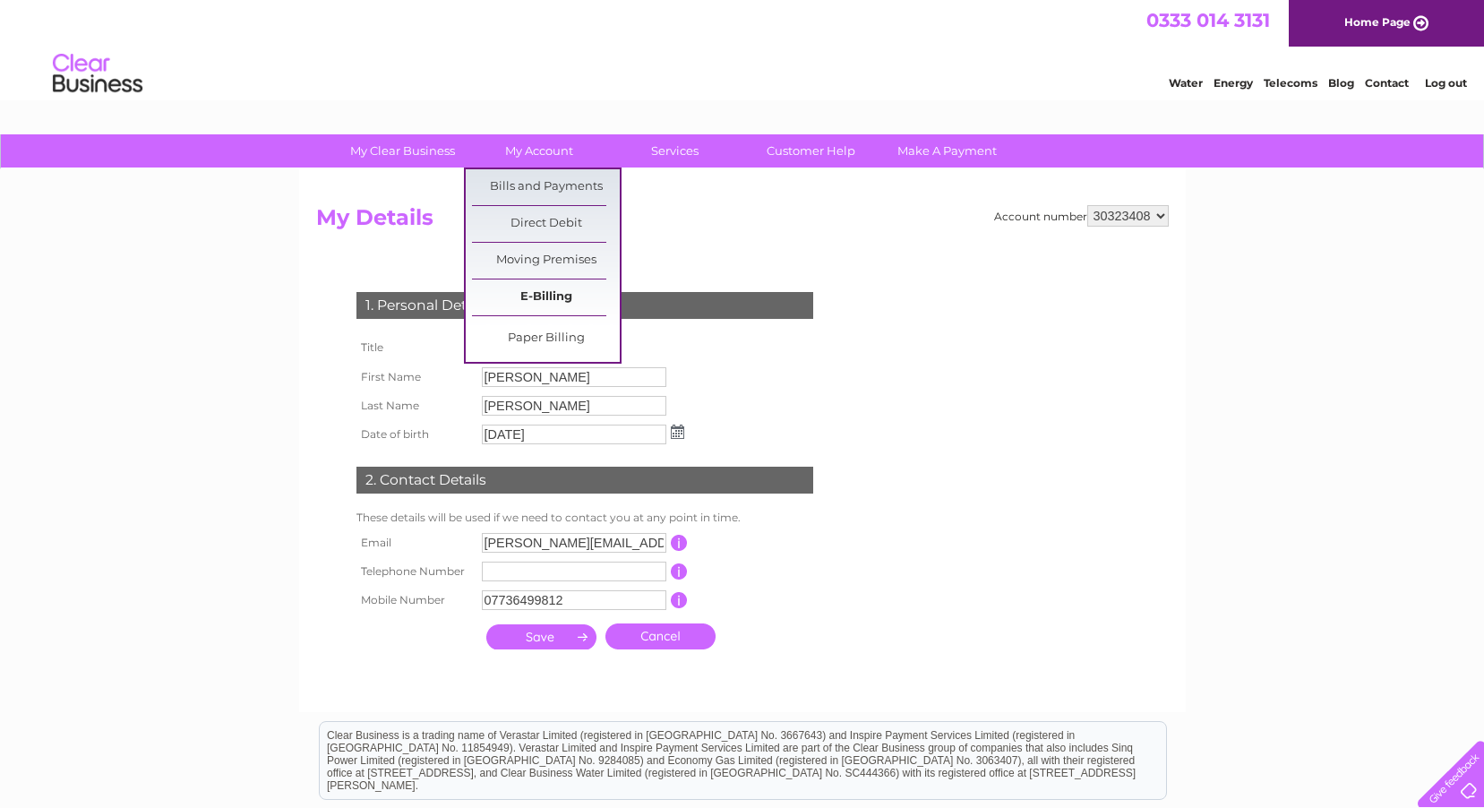
click at [574, 295] on link "E-Billing" at bounding box center [546, 297] width 148 height 36
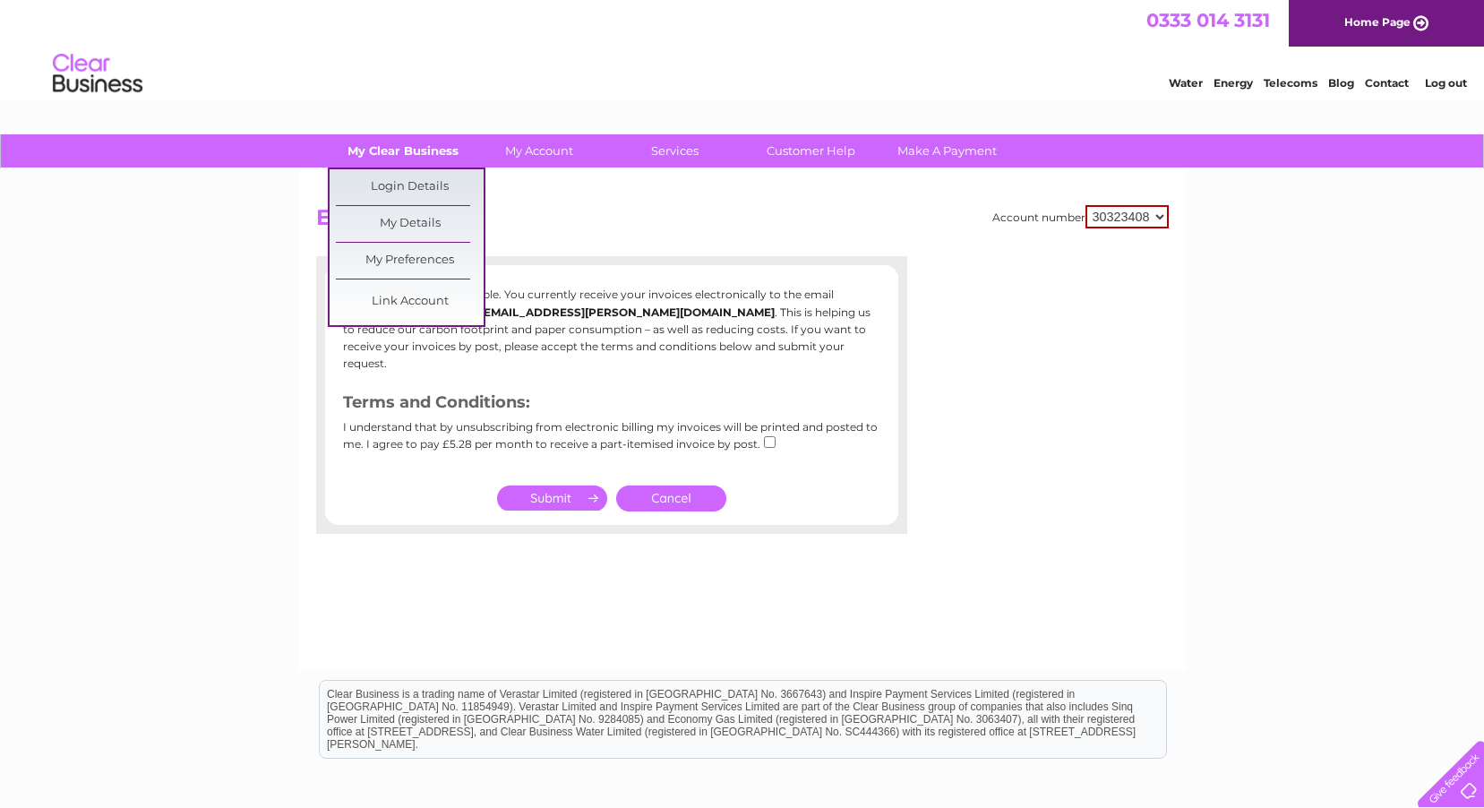
click at [390, 143] on link "My Clear Business" at bounding box center [403, 150] width 148 height 33
click at [413, 222] on link "My Details" at bounding box center [410, 224] width 148 height 36
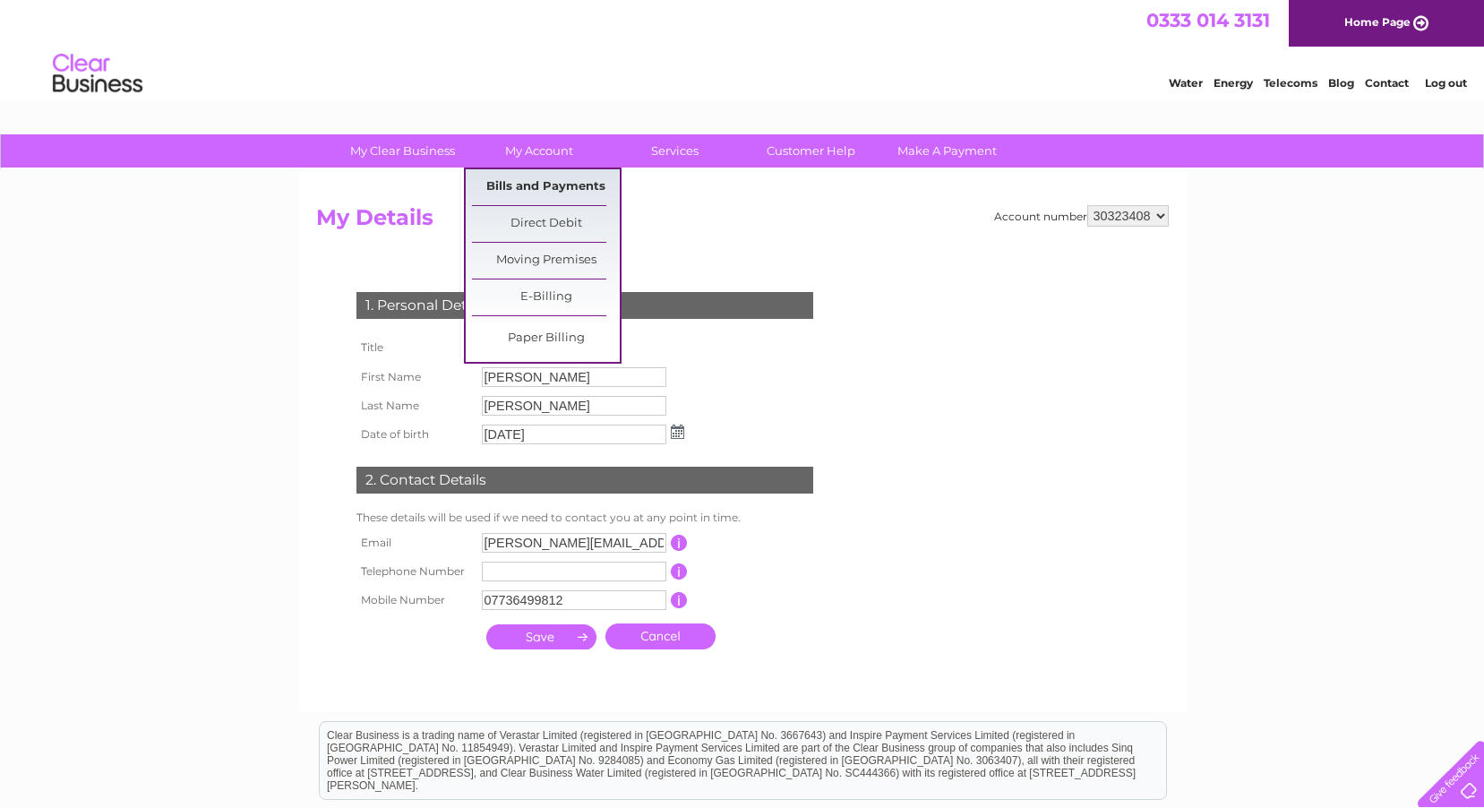
click at [532, 173] on link "Bills and Payments" at bounding box center [546, 187] width 148 height 36
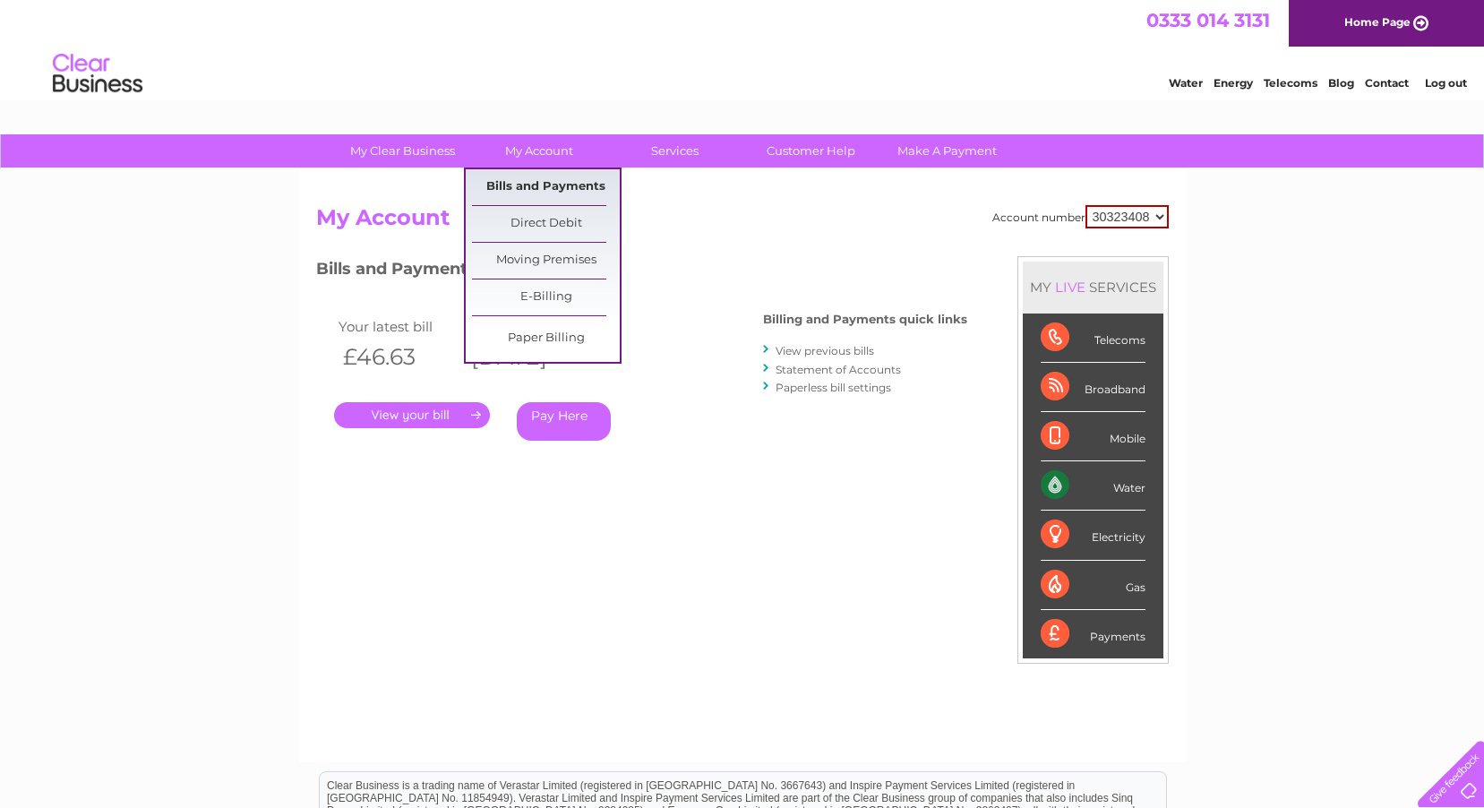
click at [563, 185] on link "Bills and Payments" at bounding box center [546, 187] width 148 height 36
